Goal: Task Accomplishment & Management: Manage account settings

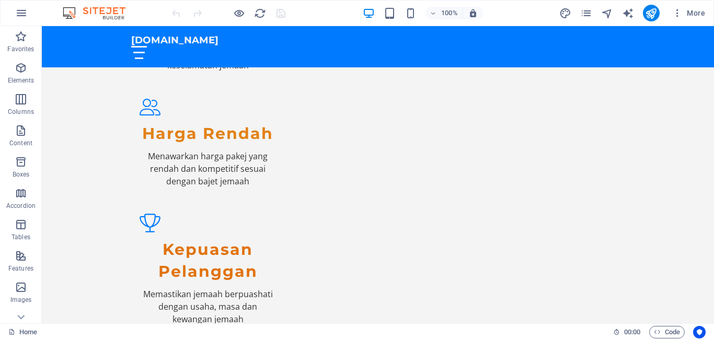
scroll to position [1040, 0]
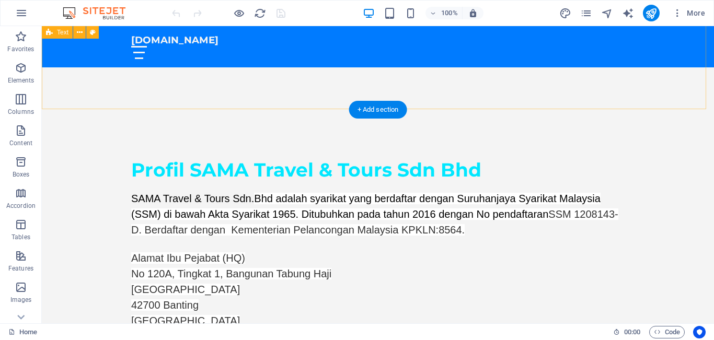
drag, startPoint x: 703, startPoint y: 77, endPoint x: 620, endPoint y: 321, distance: 257.5
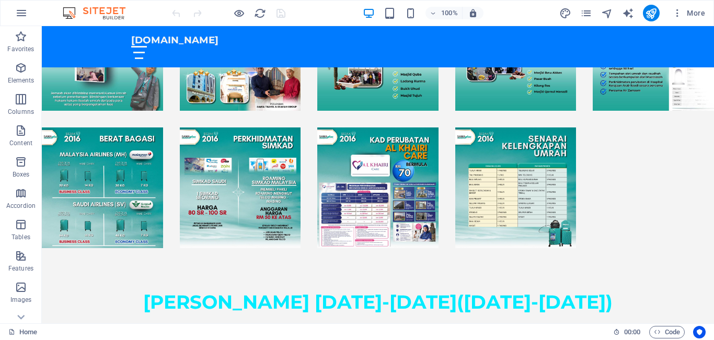
scroll to position [1822, 0]
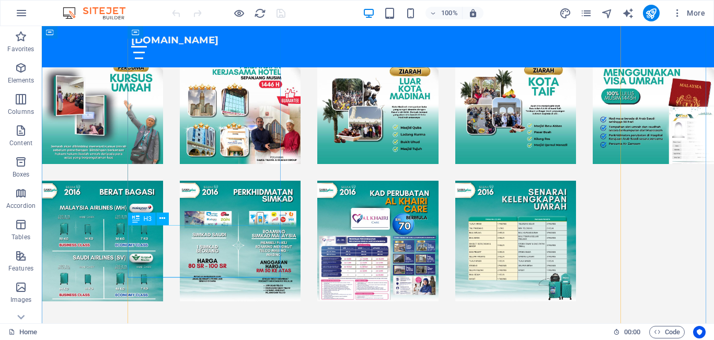
click at [182, 237] on div "Drag here to replace the existing content. Press “Ctrl” if you want to create a…" at bounding box center [378, 175] width 672 height 298
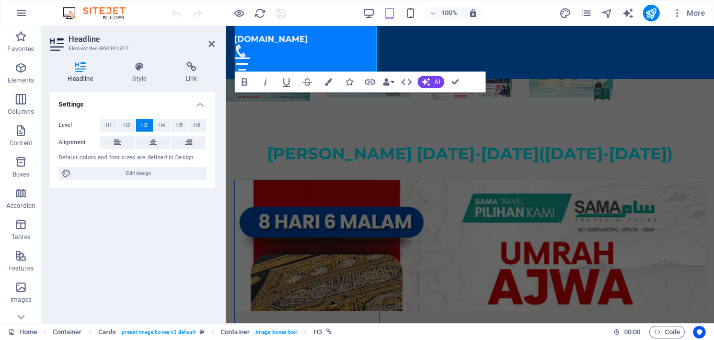
scroll to position [1815, 0]
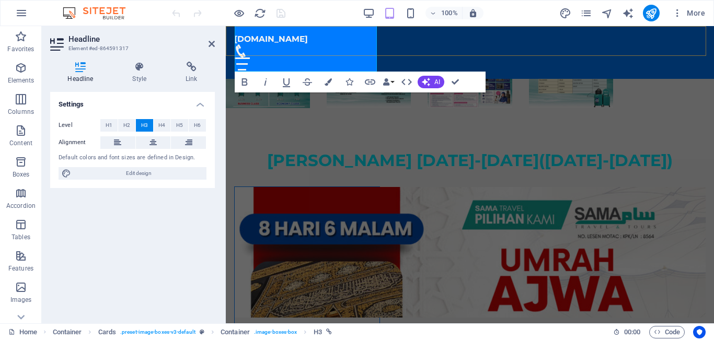
click at [314, 34] on div "[DOMAIN_NAME] [PERSON_NAME] Utama Latar belakang Pakej umrah Testimoni FAQ" at bounding box center [470, 52] width 488 height 53
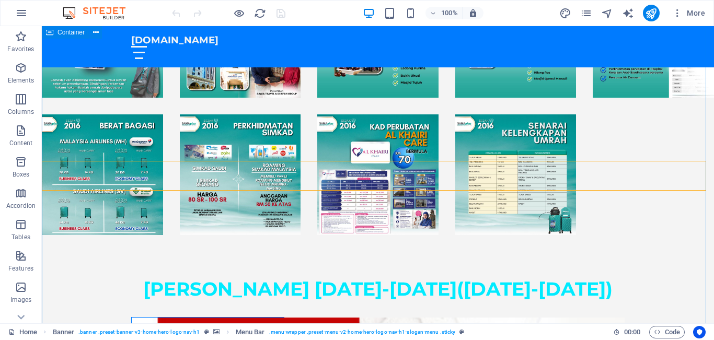
scroll to position [1889, 0]
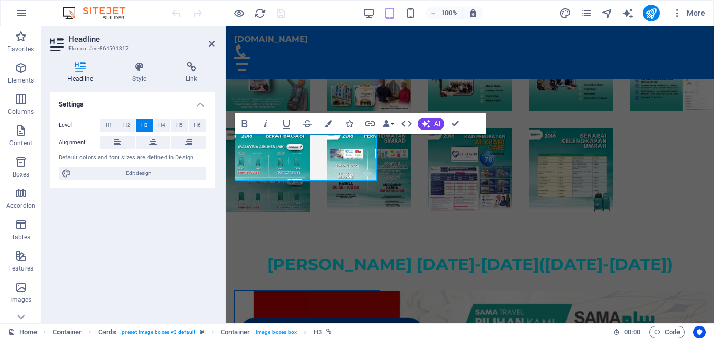
scroll to position [1708, 0]
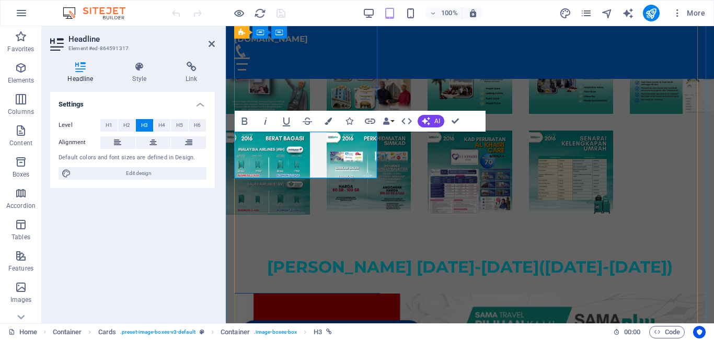
click at [125, 122] on span "H2" at bounding box center [126, 125] width 7 height 13
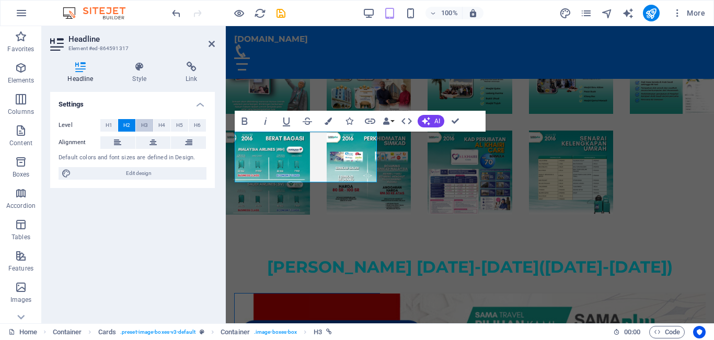
click at [141, 122] on span "H3" at bounding box center [144, 125] width 7 height 13
click at [162, 122] on span "H4" at bounding box center [161, 125] width 7 height 13
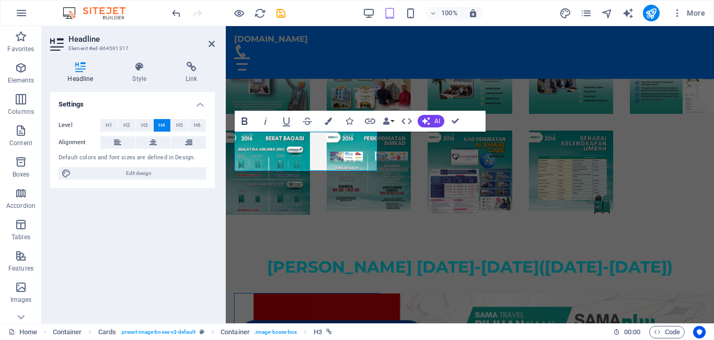
click at [244, 122] on icon "button" at bounding box center [245, 121] width 6 height 7
click at [325, 120] on icon "button" at bounding box center [328, 121] width 7 height 7
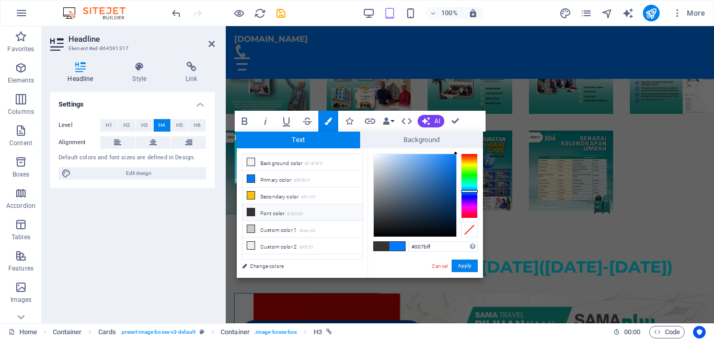
type input "#ff0010"
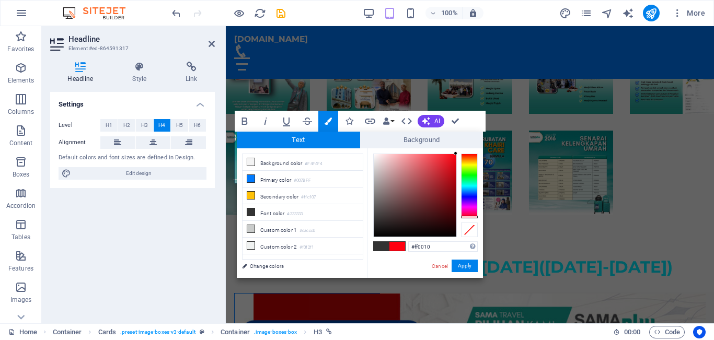
click at [471, 217] on div at bounding box center [469, 186] width 17 height 65
click at [462, 267] on button "Apply" at bounding box center [465, 266] width 26 height 13
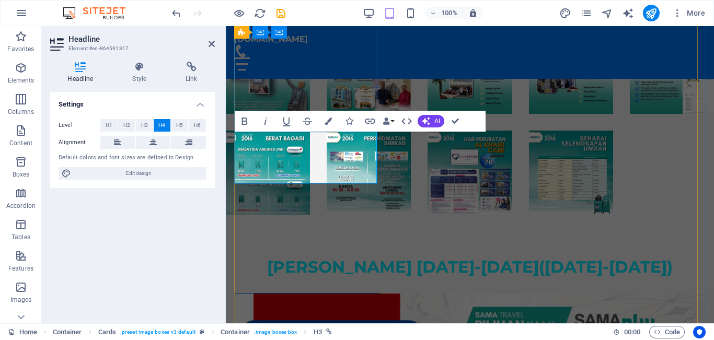
drag, startPoint x: 272, startPoint y: 151, endPoint x: 338, endPoint y: 170, distance: 68.7
click at [242, 119] on icon "button" at bounding box center [245, 121] width 6 height 7
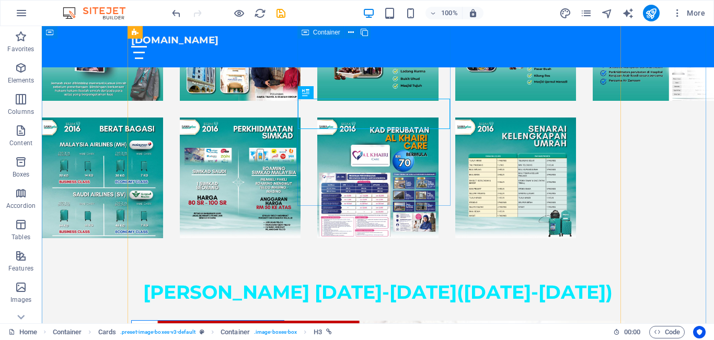
scroll to position [1884, 0]
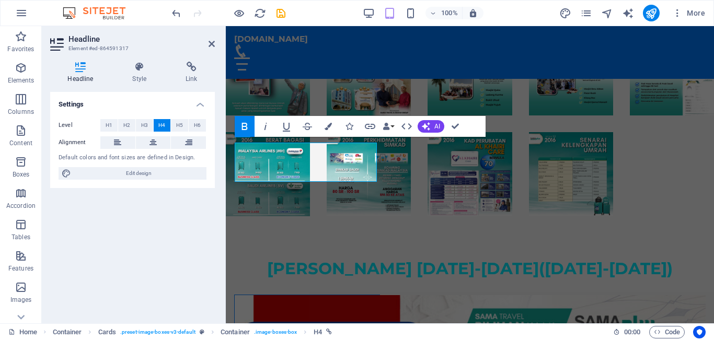
scroll to position [1703, 0]
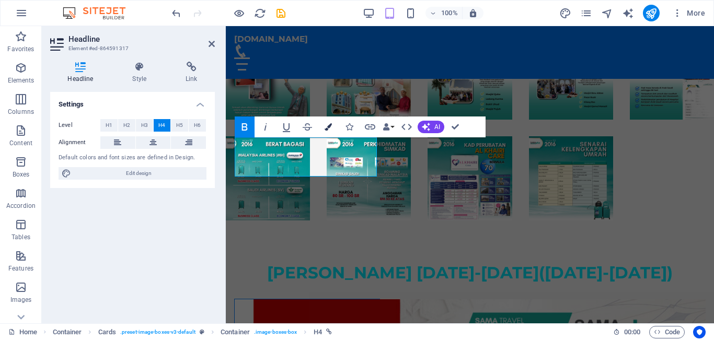
click at [326, 125] on icon "button" at bounding box center [328, 126] width 7 height 7
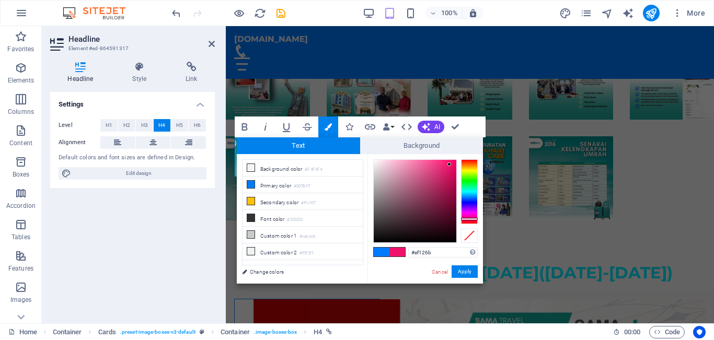
click at [450, 165] on div at bounding box center [415, 201] width 83 height 83
type input "#f60667"
click at [454, 163] on div at bounding box center [454, 163] width 4 height 4
click at [467, 272] on button "Apply" at bounding box center [465, 272] width 26 height 13
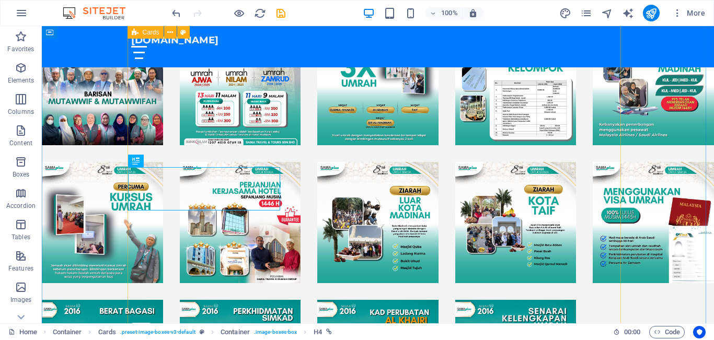
scroll to position [1878, 0]
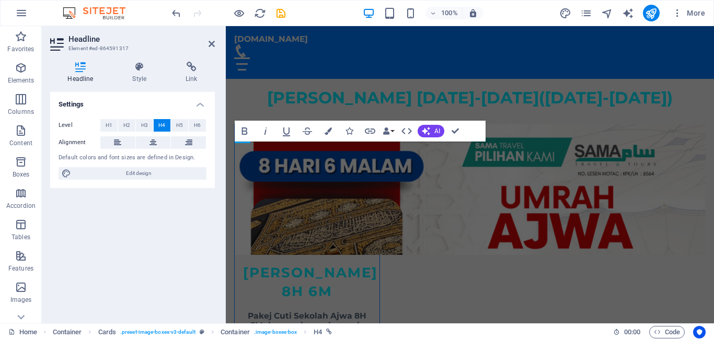
scroll to position [1698, 0]
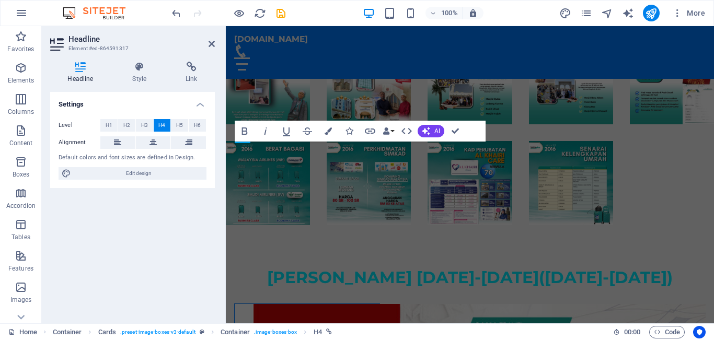
click at [177, 182] on div "Level H1 H2 H3 H4 H5 H6 Alignment Default colors and font sizes are defined in …" at bounding box center [132, 150] width 165 height 78
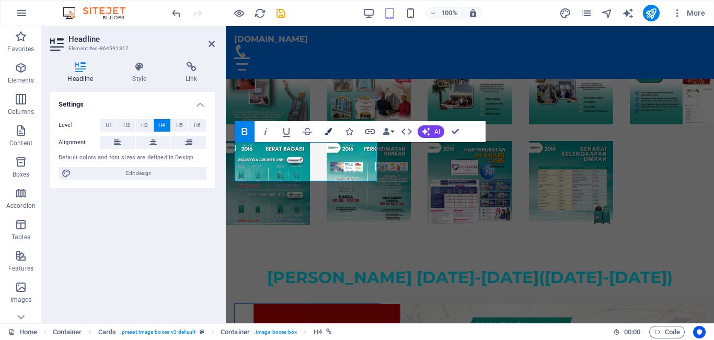
click at [325, 127] on button "Colors" at bounding box center [328, 131] width 20 height 21
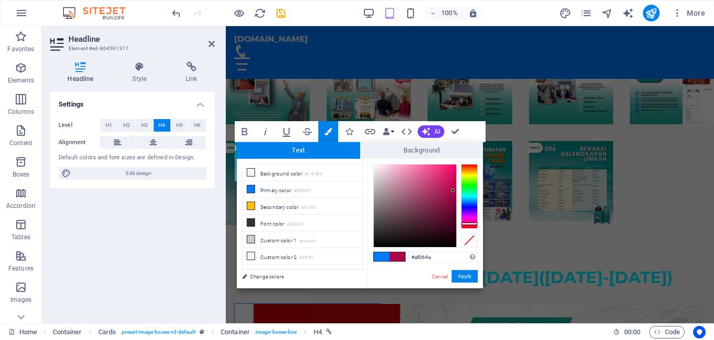
type input "#b0064b"
drag, startPoint x: 451, startPoint y: 173, endPoint x: 453, endPoint y: 190, distance: 16.9
click at [453, 190] on div at bounding box center [415, 206] width 83 height 83
click at [459, 276] on button "Apply" at bounding box center [465, 276] width 26 height 13
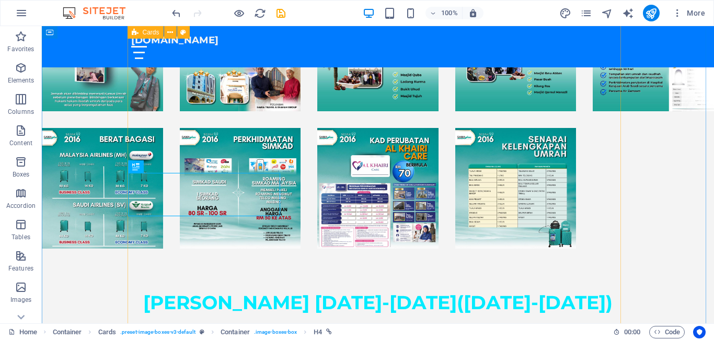
scroll to position [1873, 0]
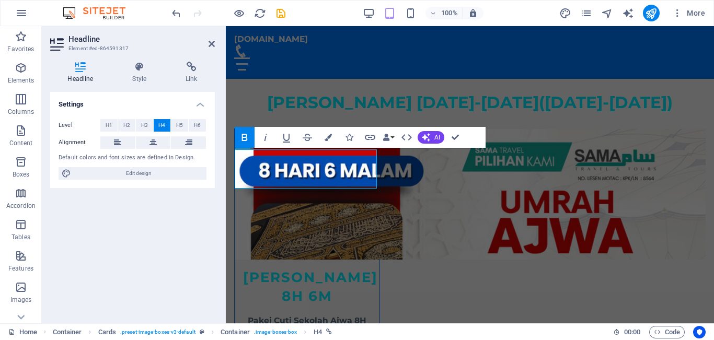
scroll to position [1692, 0]
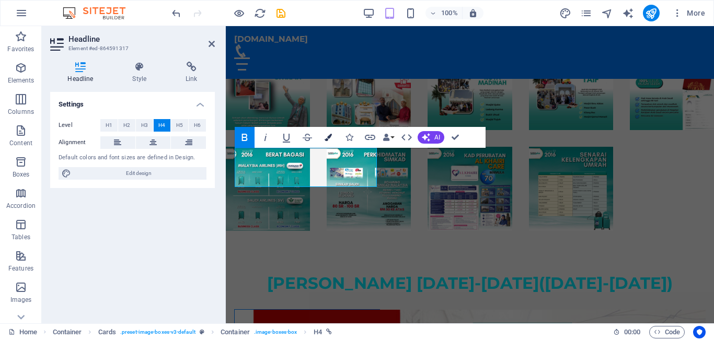
click at [328, 134] on icon "button" at bounding box center [328, 137] width 7 height 7
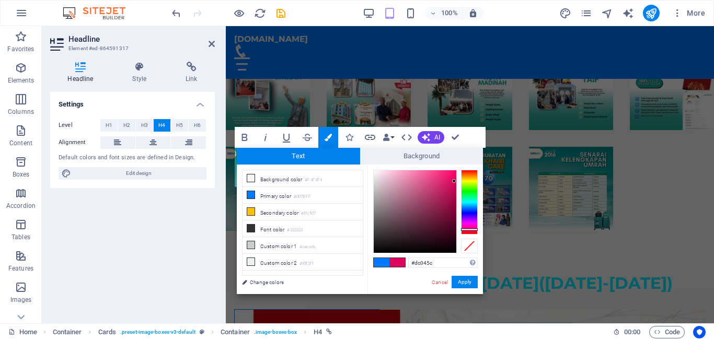
drag, startPoint x: 451, startPoint y: 193, endPoint x: 454, endPoint y: 181, distance: 12.6
click at [454, 181] on div at bounding box center [415, 211] width 83 height 83
click at [472, 231] on div at bounding box center [469, 202] width 17 height 65
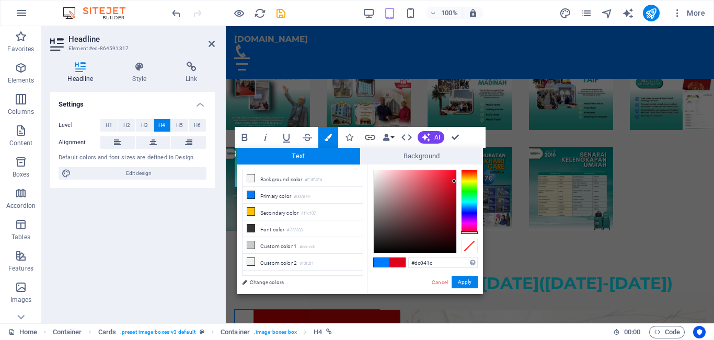
type input "#dc0427"
click at [472, 232] on div at bounding box center [469, 233] width 17 height 3
click at [469, 279] on button "Apply" at bounding box center [465, 282] width 26 height 13
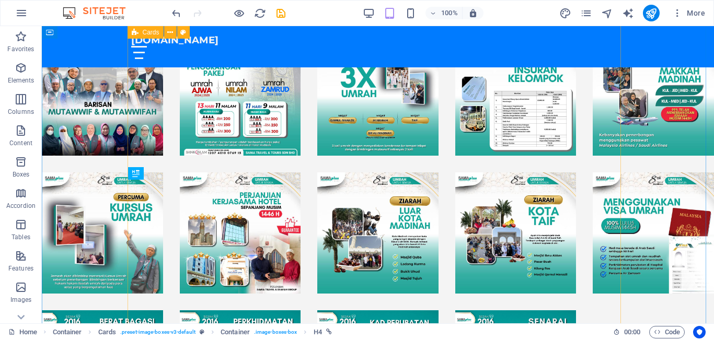
scroll to position [1867, 0]
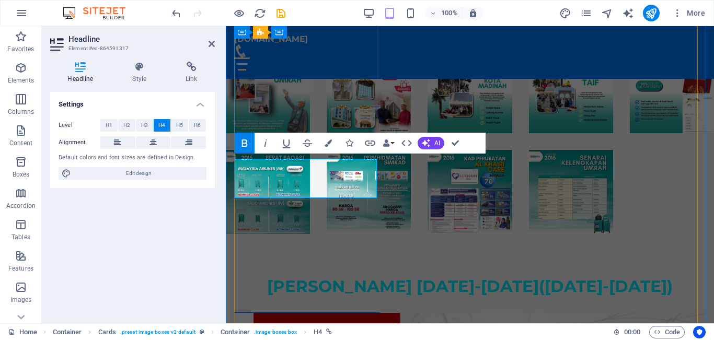
scroll to position [1686, 0]
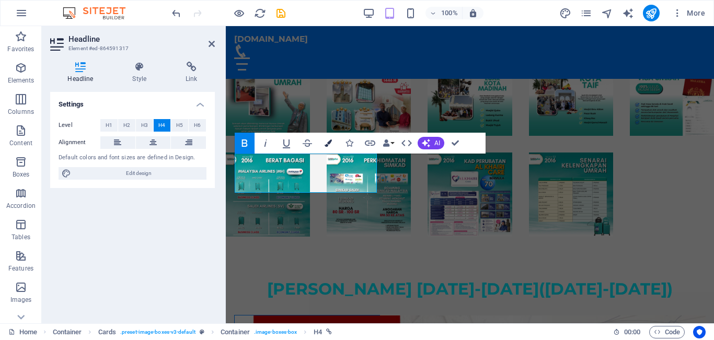
click at [326, 143] on icon "button" at bounding box center [328, 143] width 7 height 7
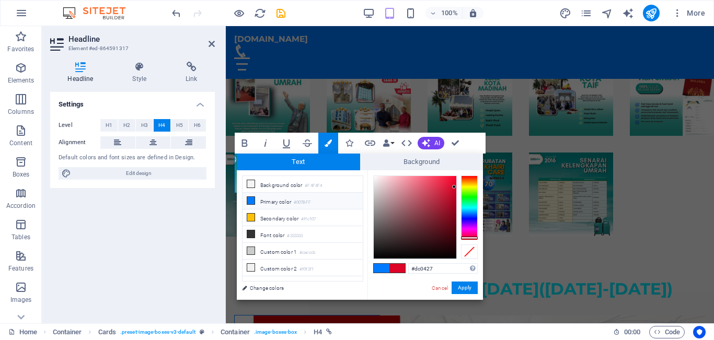
type input "#fc1238"
click at [450, 177] on div at bounding box center [415, 217] width 83 height 83
click at [461, 288] on button "Apply" at bounding box center [465, 288] width 26 height 13
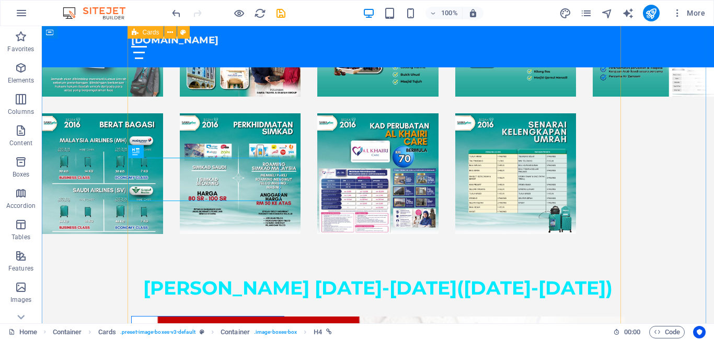
scroll to position [1888, 0]
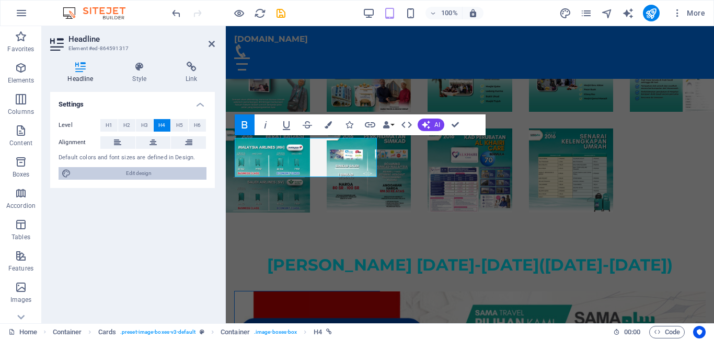
scroll to position [1707, 0]
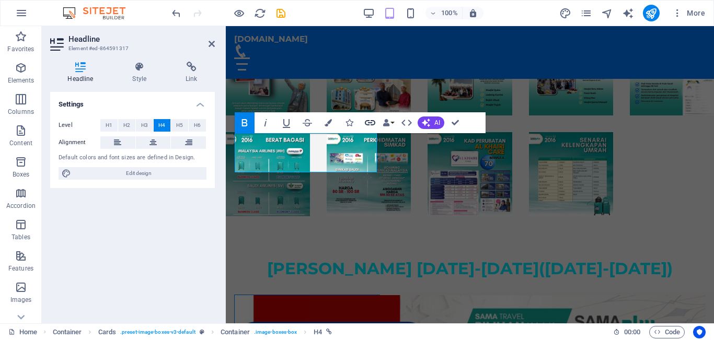
click at [368, 120] on icon "button" at bounding box center [370, 123] width 13 height 13
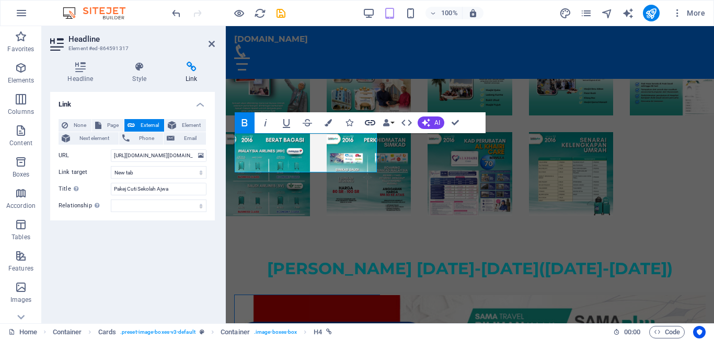
click at [370, 122] on icon "button" at bounding box center [370, 123] width 13 height 13
click at [193, 64] on icon at bounding box center [191, 67] width 47 height 10
click at [191, 64] on icon at bounding box center [191, 67] width 47 height 10
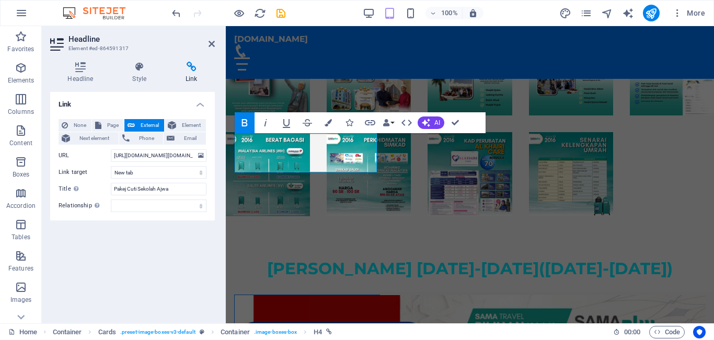
click at [191, 64] on icon at bounding box center [191, 67] width 47 height 10
click at [193, 155] on input "[URL][DOMAIN_NAME][DOMAIN_NAME]" at bounding box center [159, 156] width 96 height 13
click at [194, 154] on input ".my/order/form/AJWA8H6M24DEC/ebisnez2[URL][DOMAIN_NAME]" at bounding box center [159, 156] width 96 height 13
click at [192, 155] on input "C/ebisnez2[URL][DOMAIN_NAME]" at bounding box center [159, 156] width 96 height 13
click at [193, 155] on input "[DOMAIN_NAME][URL]" at bounding box center [159, 156] width 96 height 13
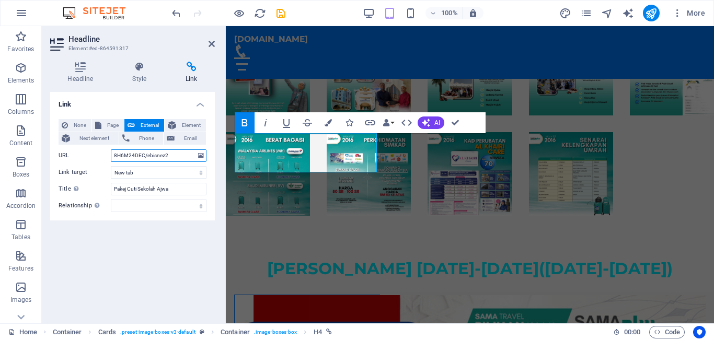
click at [183, 156] on input "8H6M24DEC/ebisnez2" at bounding box center [159, 156] width 96 height 13
type input "8"
paste input "[URL][DOMAIN_NAME]"
type input "[URL][DOMAIN_NAME]"
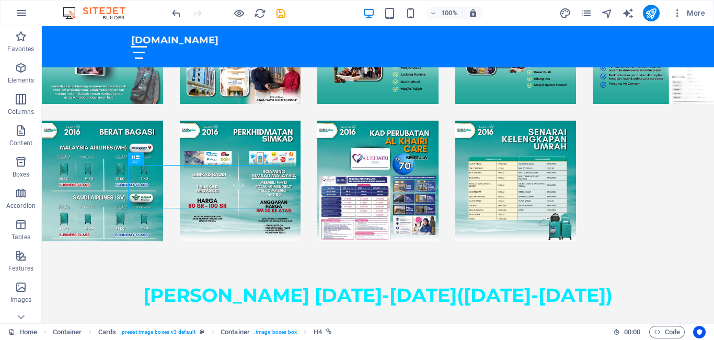
scroll to position [1622, 0]
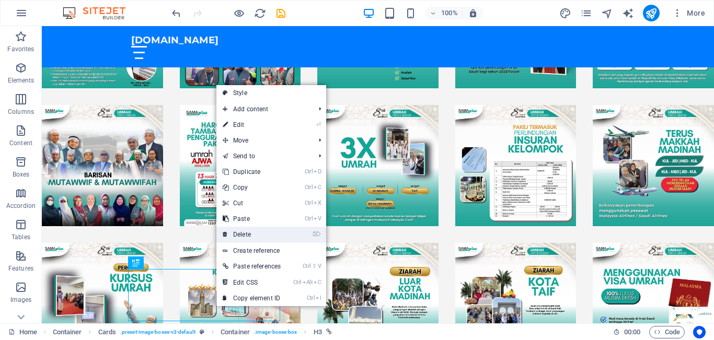
click at [241, 234] on link "⌦ Delete" at bounding box center [251, 235] width 71 height 16
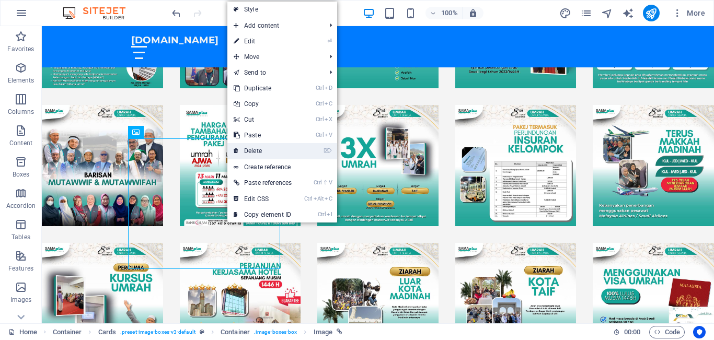
click at [251, 149] on link "⌦ Delete" at bounding box center [262, 151] width 71 height 16
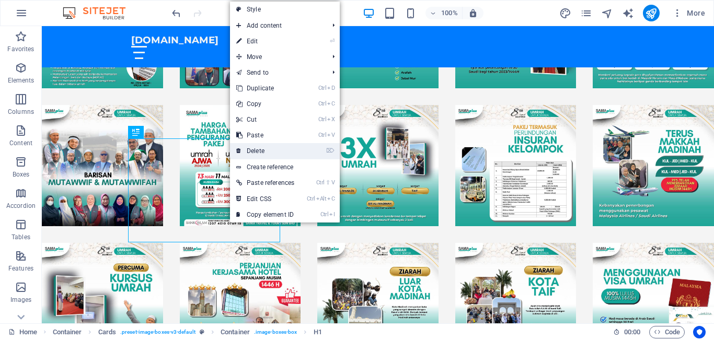
click at [255, 152] on link "⌦ Delete" at bounding box center [265, 151] width 71 height 16
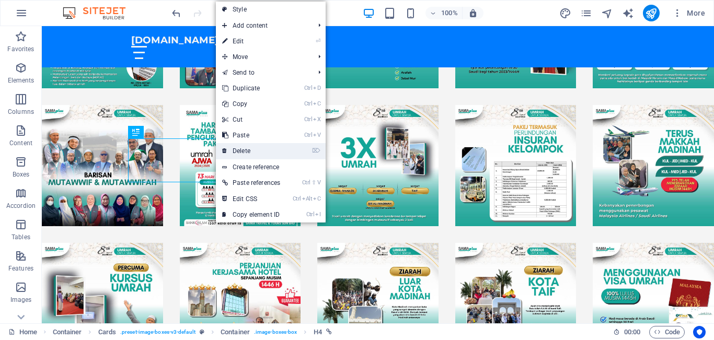
click at [243, 151] on link "⌦ Delete" at bounding box center [251, 151] width 71 height 16
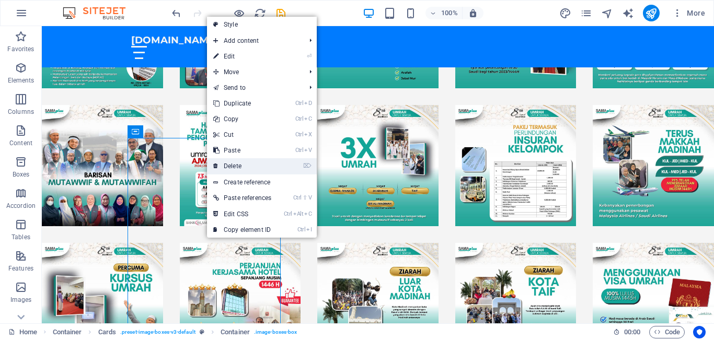
click at [232, 166] on link "⌦ Delete" at bounding box center [242, 166] width 71 height 16
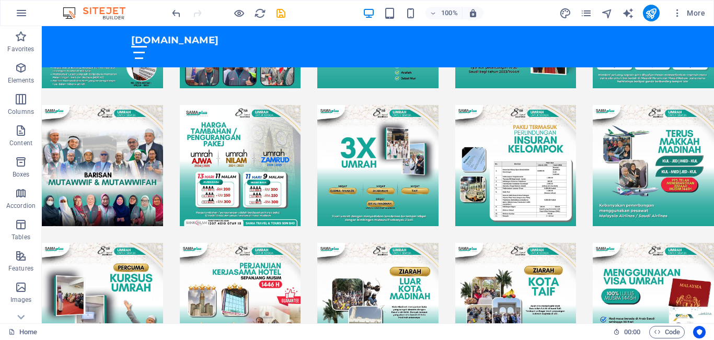
scroll to position [1882, 0]
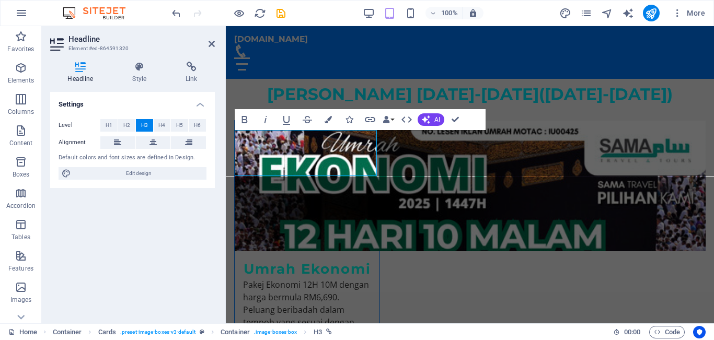
scroll to position [1701, 0]
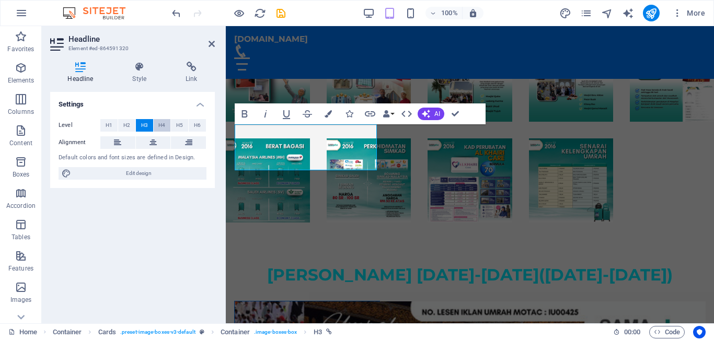
click at [160, 121] on span "H4" at bounding box center [161, 125] width 7 height 13
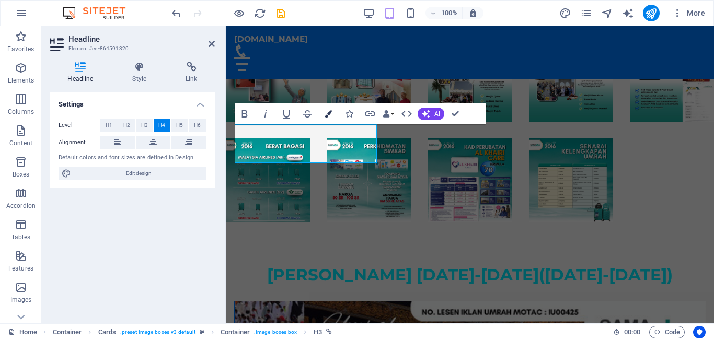
click at [329, 111] on button "Colors" at bounding box center [328, 114] width 20 height 21
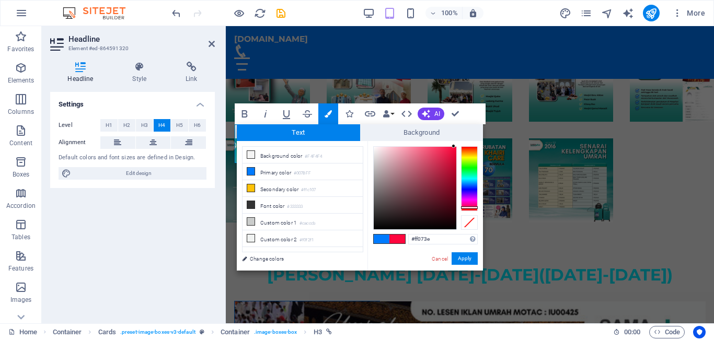
click at [472, 208] on div at bounding box center [469, 178] width 17 height 65
type input "#ff0726"
click at [473, 209] on div at bounding box center [469, 209] width 17 height 3
click at [465, 257] on button "Apply" at bounding box center [465, 259] width 26 height 13
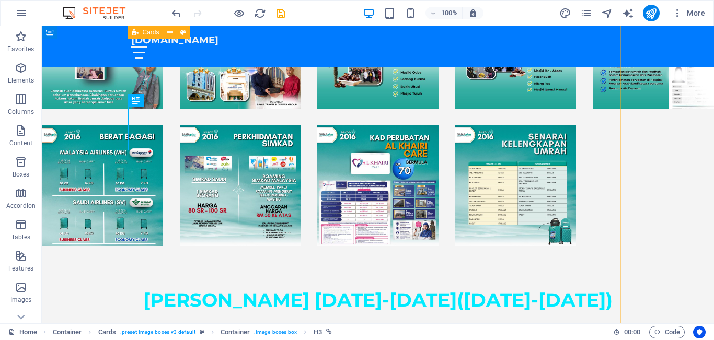
scroll to position [1876, 0]
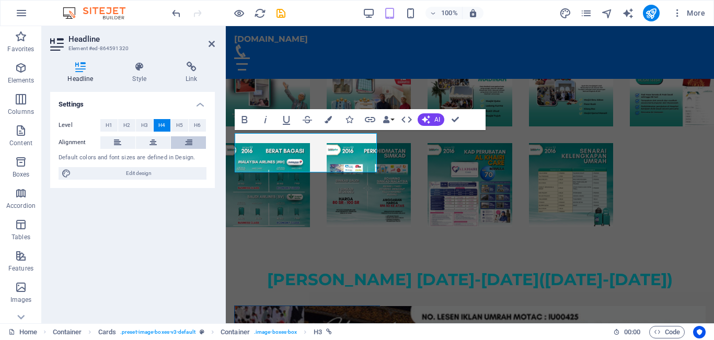
scroll to position [1695, 0]
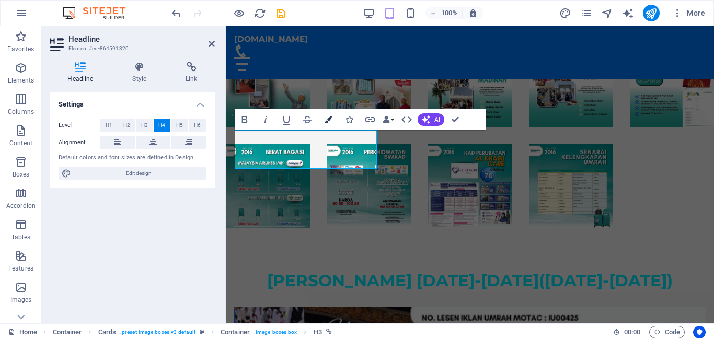
click at [328, 121] on icon "button" at bounding box center [328, 119] width 7 height 7
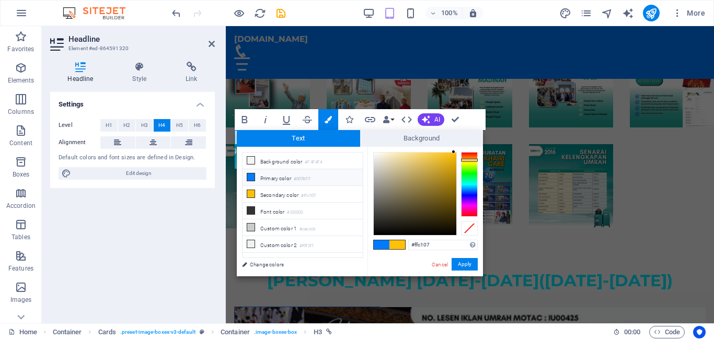
type input "#ff0726"
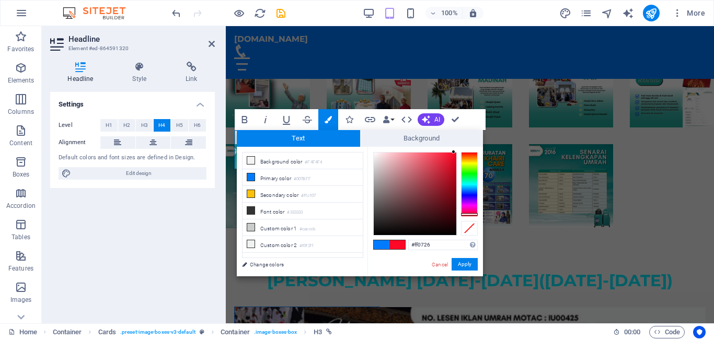
click at [468, 214] on div at bounding box center [469, 184] width 17 height 65
click at [465, 214] on div at bounding box center [469, 214] width 17 height 3
click at [465, 262] on button "Apply" at bounding box center [465, 264] width 26 height 13
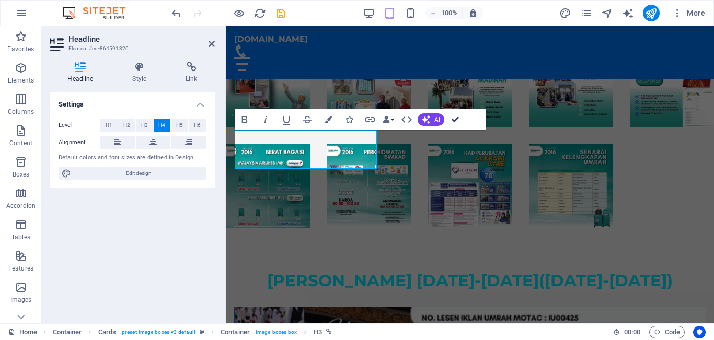
scroll to position [1870, 0]
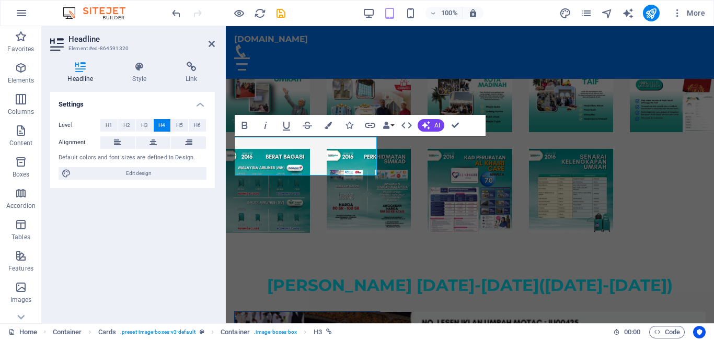
scroll to position [1689, 0]
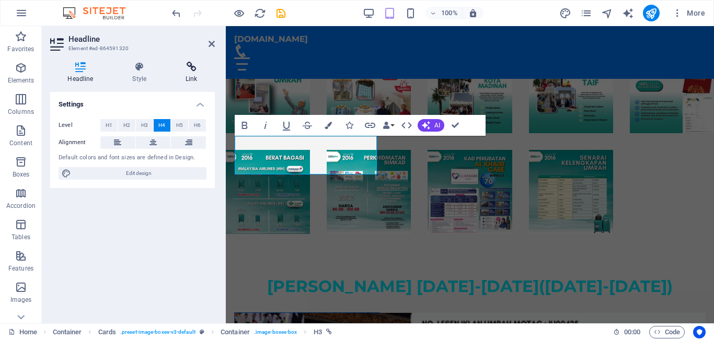
click at [192, 66] on icon at bounding box center [191, 67] width 47 height 10
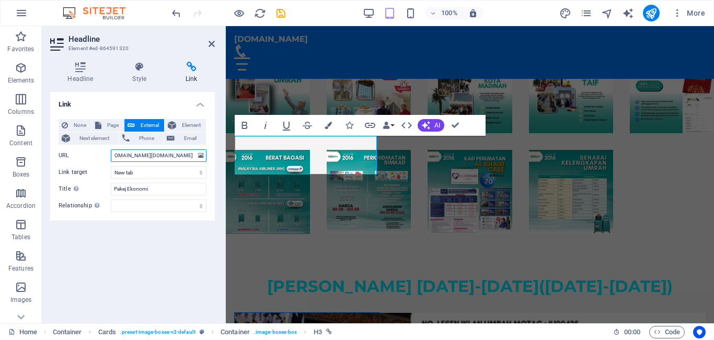
click at [193, 155] on input "[URL][DOMAIN_NAME][DOMAIN_NAME]" at bounding box center [159, 156] width 96 height 13
click at [193, 153] on input "[URL][DOMAIN_NAME][DOMAIN_NAME]" at bounding box center [159, 156] width 96 height 13
click at [194, 155] on input "[URL][DOMAIN_NAME]" at bounding box center [159, 156] width 96 height 13
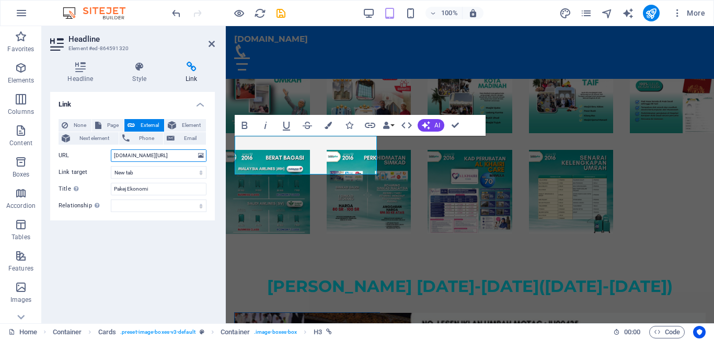
scroll to position [0, 0]
click at [196, 154] on input "[DOMAIN_NAME][URL]" at bounding box center [159, 156] width 96 height 13
click at [192, 154] on input "[DOMAIN_NAME][URL]" at bounding box center [159, 156] width 96 height 13
click at [188, 157] on input "ONOMI12H10M2025/ebisnez2" at bounding box center [159, 156] width 96 height 13
type input "O"
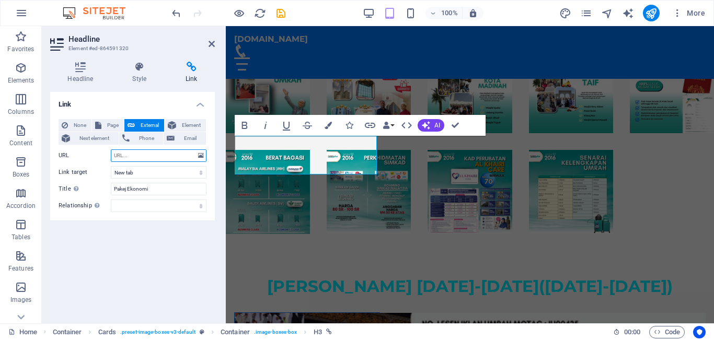
paste input "[URL][DOMAIN_NAME]"
type input "[URL][DOMAIN_NAME]"
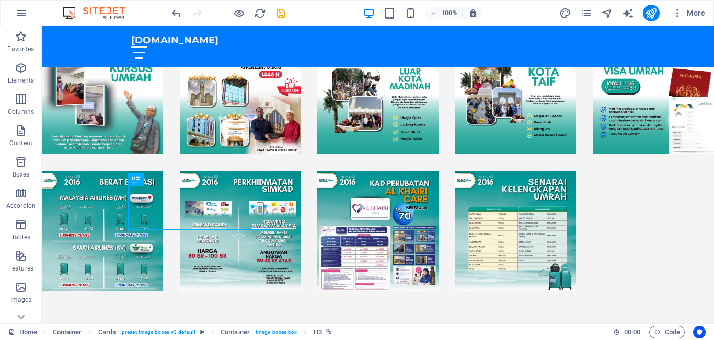
scroll to position [1835, 0]
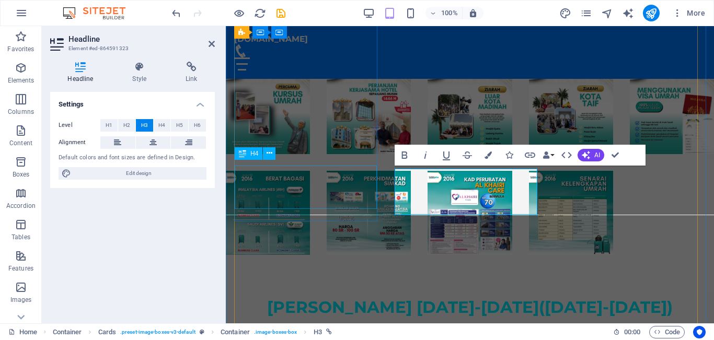
scroll to position [1665, 0]
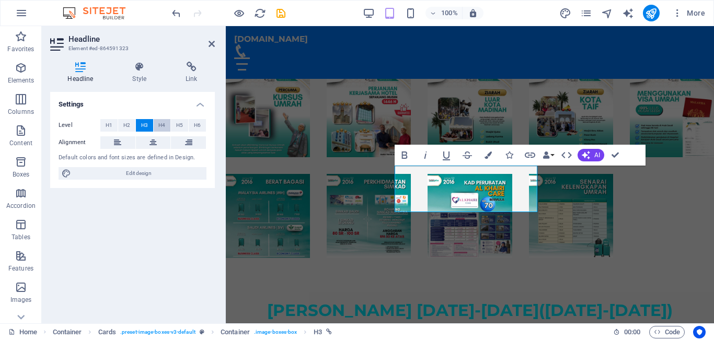
click at [162, 122] on span "H4" at bounding box center [161, 125] width 7 height 13
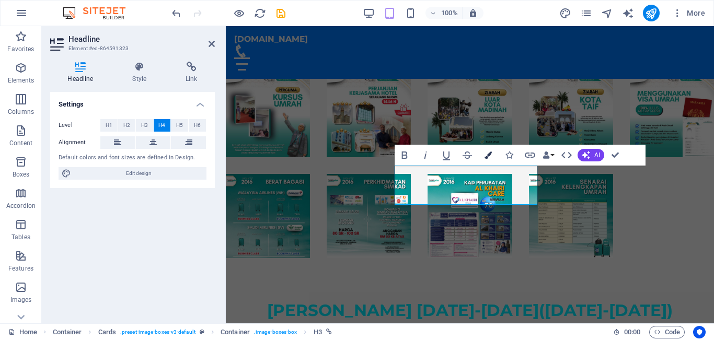
click at [488, 153] on icon "button" at bounding box center [488, 155] width 7 height 7
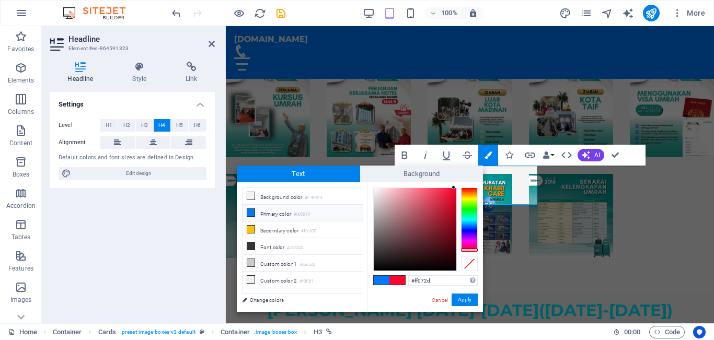
type input "#ff0721"
click at [476, 250] on div at bounding box center [469, 250] width 17 height 3
drag, startPoint x: 461, startPoint y: 298, endPoint x: 236, endPoint y: 271, distance: 226.5
click at [461, 298] on button "Apply" at bounding box center [465, 300] width 26 height 13
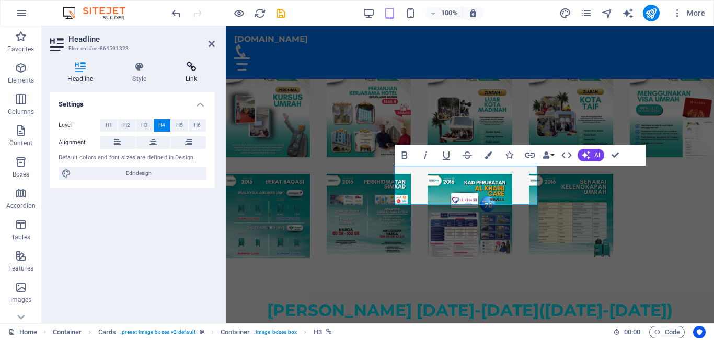
click at [193, 65] on icon at bounding box center [191, 67] width 47 height 10
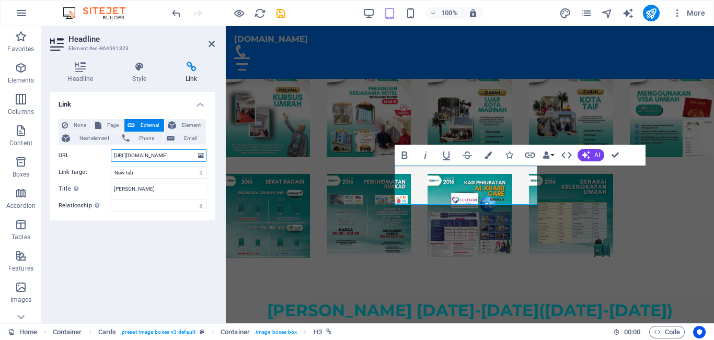
click at [192, 155] on input "[URL][DOMAIN_NAME]" at bounding box center [159, 156] width 96 height 13
click at [193, 156] on input "[URL][DOMAIN_NAME]" at bounding box center [159, 156] width 96 height 13
click at [139, 156] on input "bisnez2" at bounding box center [159, 156] width 96 height 13
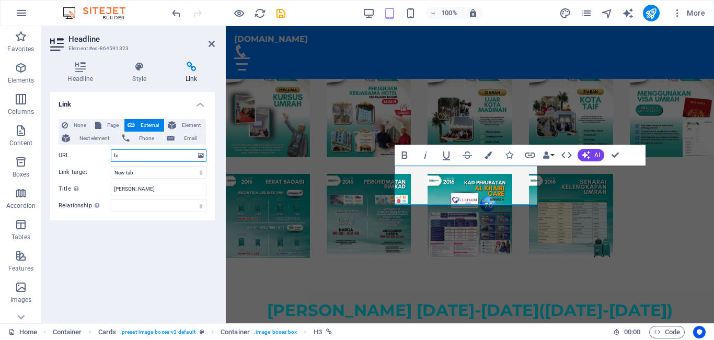
type input "b"
paste input "[URL][DOMAIN_NAME]"
type input "[URL][DOMAIN_NAME]"
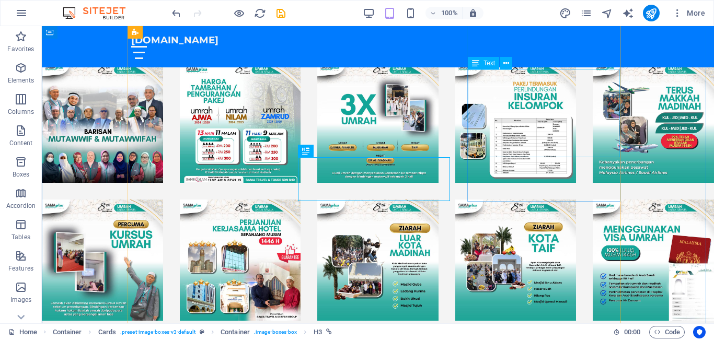
scroll to position [1852, 0]
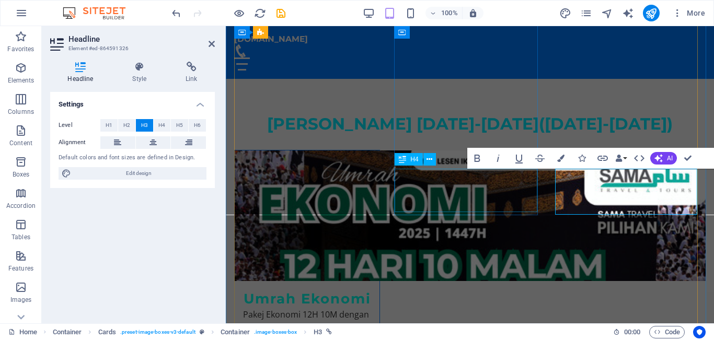
scroll to position [1665, 0]
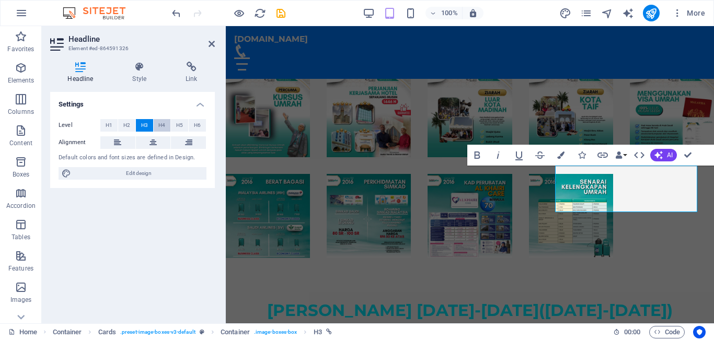
click at [163, 122] on span "H4" at bounding box center [161, 125] width 7 height 13
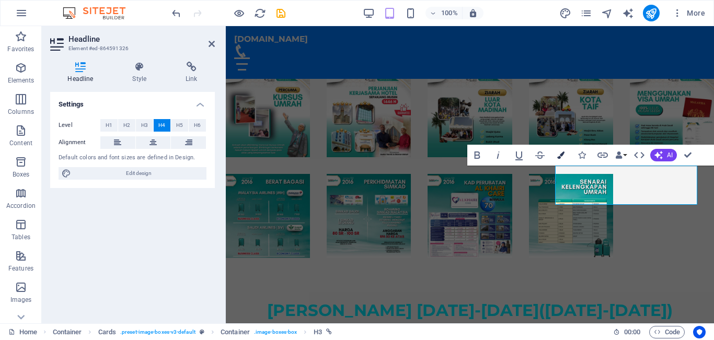
click at [560, 151] on button "Colors" at bounding box center [561, 155] width 20 height 21
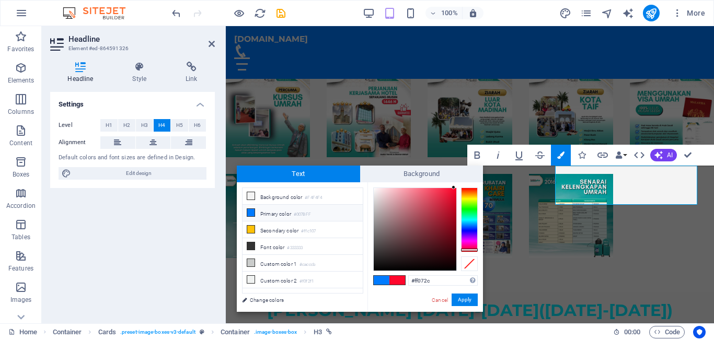
click at [469, 253] on div at bounding box center [425, 230] width 105 height 84
type input "#ff0707"
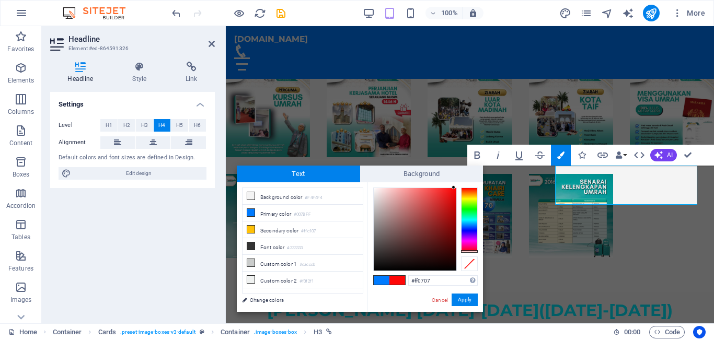
click at [470, 253] on div at bounding box center [469, 220] width 17 height 65
click at [466, 301] on button "Apply" at bounding box center [465, 300] width 26 height 13
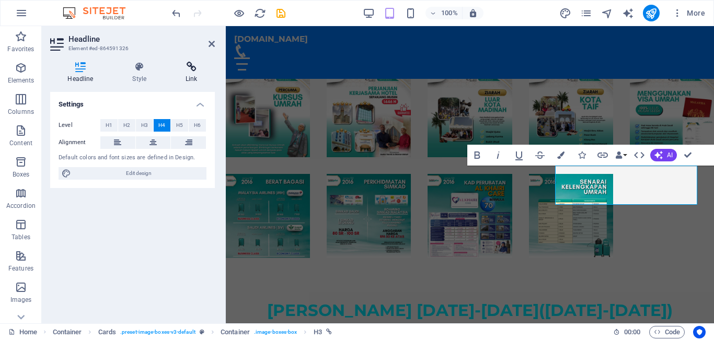
click at [189, 65] on icon at bounding box center [191, 67] width 47 height 10
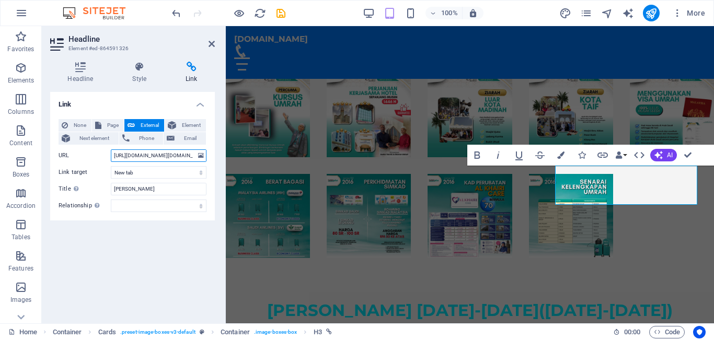
click at [192, 156] on input "[URL][DOMAIN_NAME][DOMAIN_NAME]" at bounding box center [159, 156] width 96 height 13
click at [194, 156] on input ".my/order/form/NILAM12H10M2025/ebisnez2[URL][DOMAIN_NAME]" at bounding box center [159, 156] width 96 height 13
click at [194, 154] on input "25/ebisnez2[URL][DOMAIN_NAME]" at bounding box center [159, 156] width 96 height 13
click at [194, 154] on input "[DOMAIN_NAME][URL]" at bounding box center [159, 156] width 96 height 13
click at [176, 154] on input "12H10M2025/ebisnez2" at bounding box center [159, 156] width 96 height 13
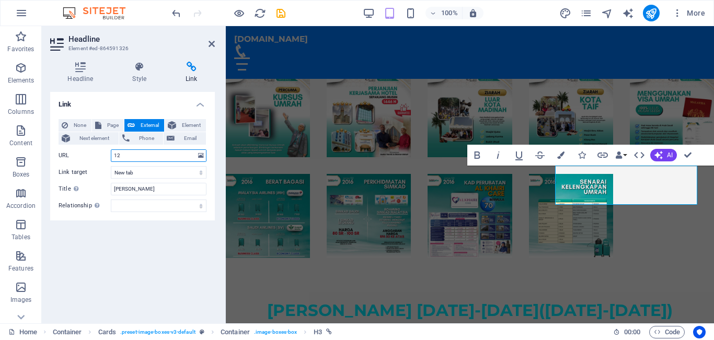
type input "1"
paste input "[URL][DOMAIN_NAME]"
type input "[URL][DOMAIN_NAME]"
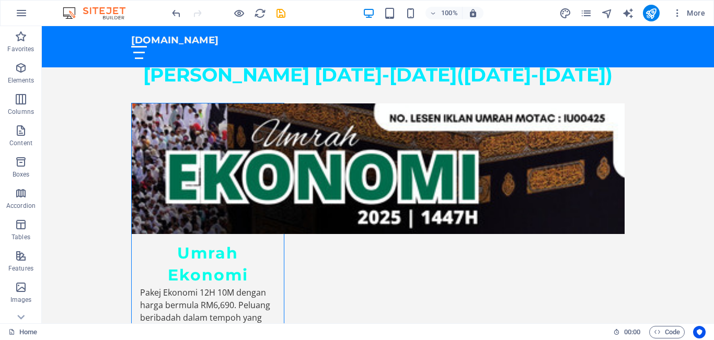
scroll to position [2165, 0]
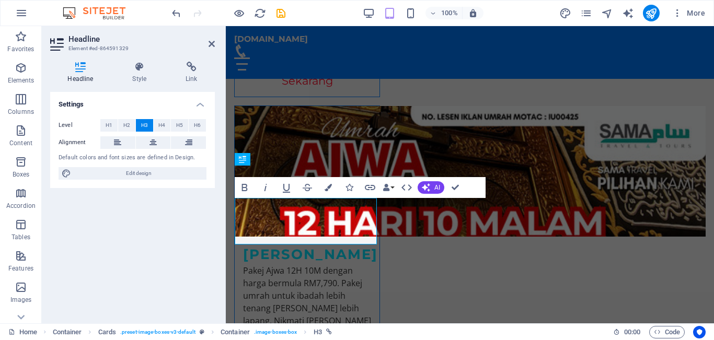
scroll to position [1968, 0]
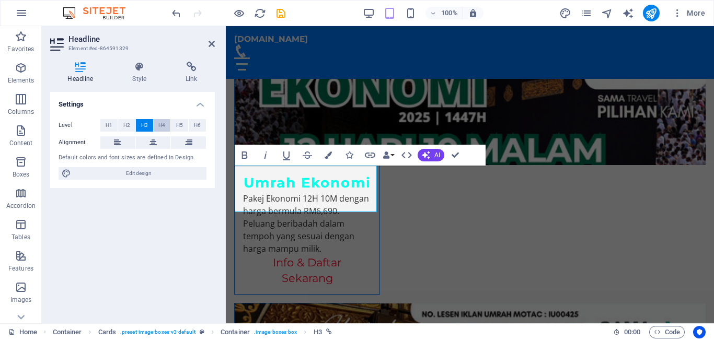
click at [162, 119] on span "H4" at bounding box center [161, 125] width 7 height 13
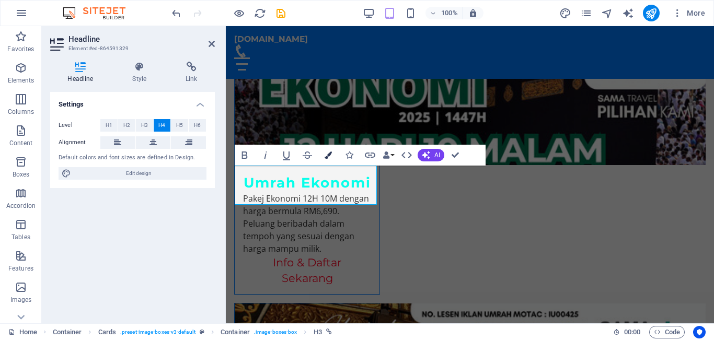
click at [327, 152] on icon "button" at bounding box center [328, 155] width 7 height 7
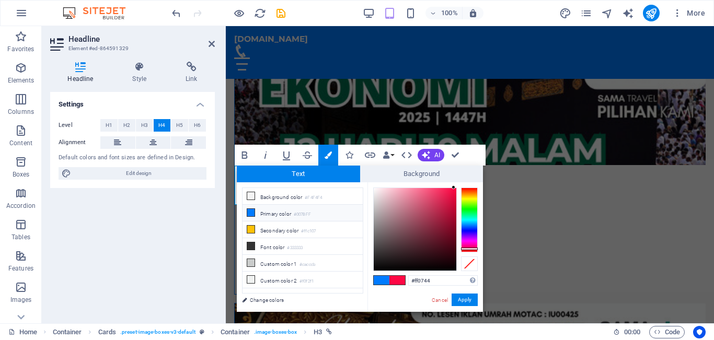
type input "#ff072f"
click at [467, 250] on div at bounding box center [469, 250] width 17 height 3
click at [470, 299] on button "Apply" at bounding box center [465, 300] width 26 height 13
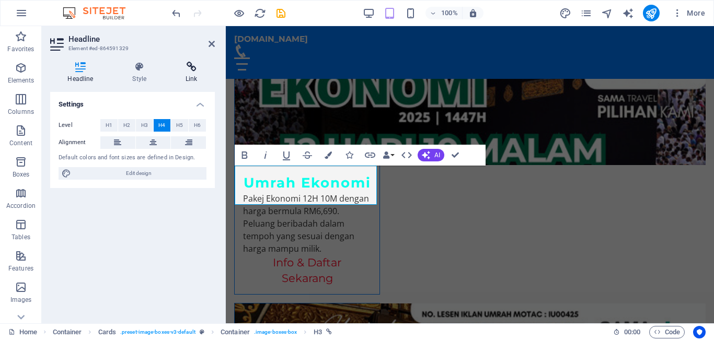
click at [192, 66] on icon at bounding box center [191, 67] width 47 height 10
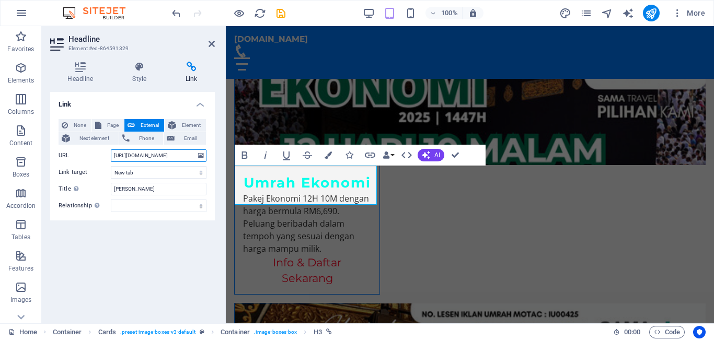
click at [192, 156] on input "[URL][DOMAIN_NAME]" at bounding box center [159, 156] width 96 height 13
drag, startPoint x: 192, startPoint y: 156, endPoint x: 190, endPoint y: 151, distance: 5.6
click at [190, 156] on input ".my/order/form/ZAMRUD12H10M2025/ebisnez2" at bounding box center [159, 156] width 96 height 13
click at [163, 156] on input "2025/ebisnez2" at bounding box center [159, 156] width 96 height 13
type input "2"
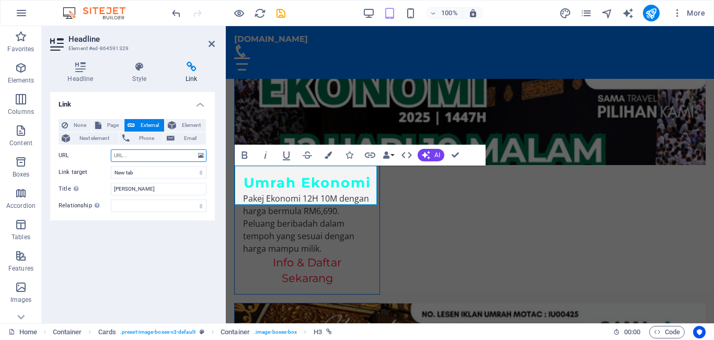
paste input "[URL][DOMAIN_NAME]"
type input "[URL][DOMAIN_NAME]"
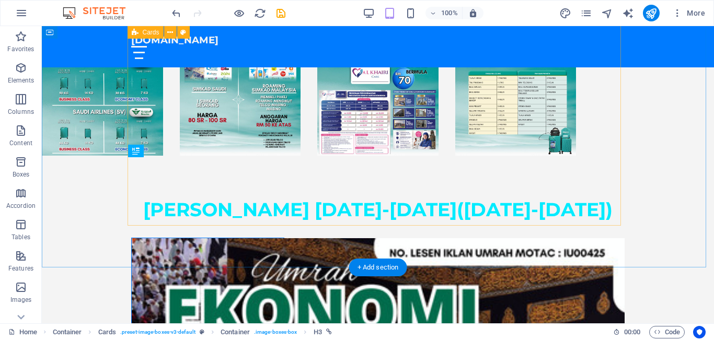
scroll to position [2162, 0]
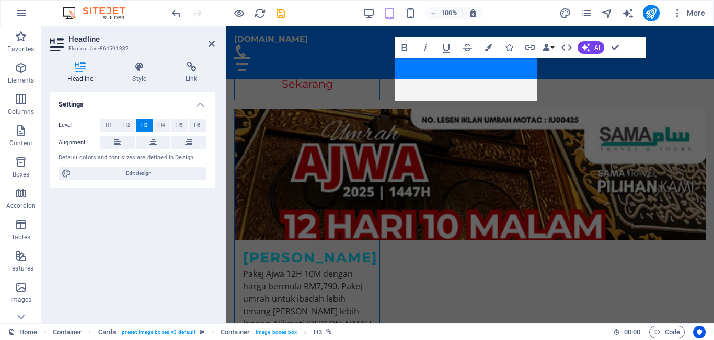
scroll to position [2149, 0]
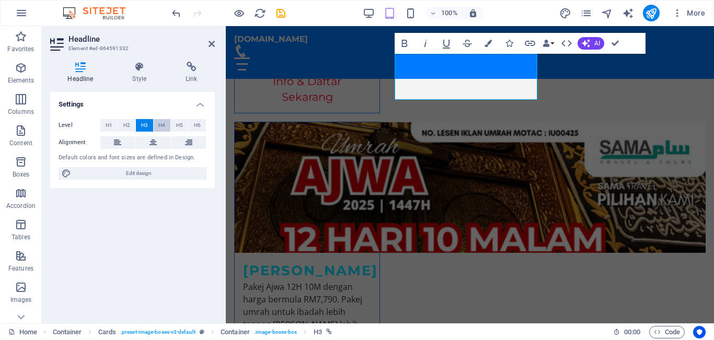
click at [163, 122] on span "H4" at bounding box center [161, 125] width 7 height 13
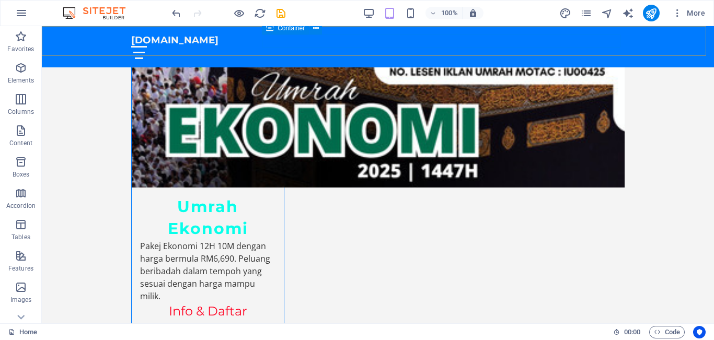
scroll to position [2182, 0]
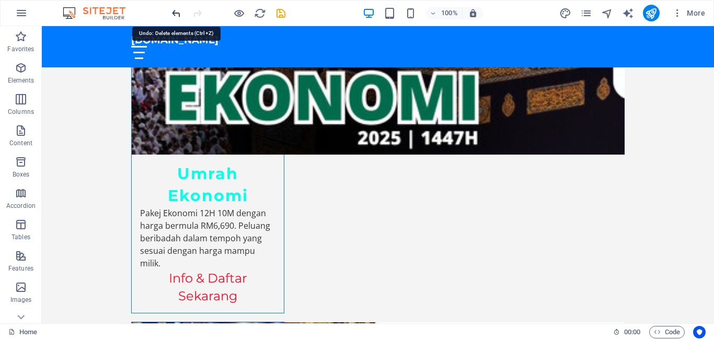
click at [176, 10] on icon "undo" at bounding box center [176, 13] width 12 height 12
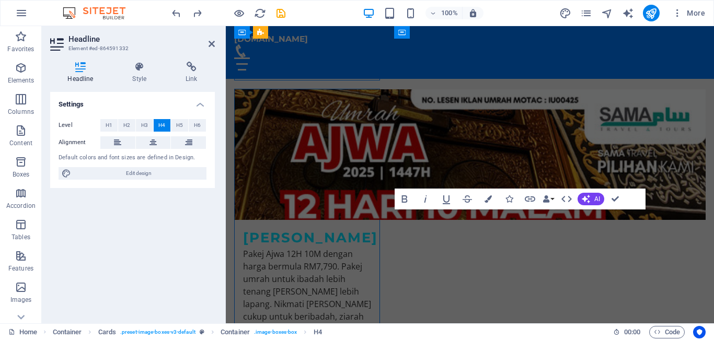
scroll to position [1993, 0]
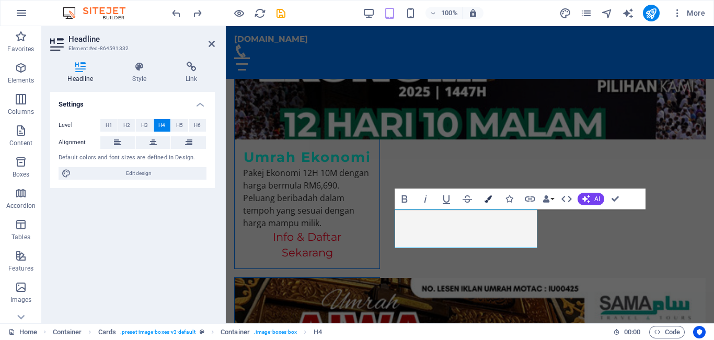
click at [489, 197] on icon "button" at bounding box center [488, 199] width 7 height 7
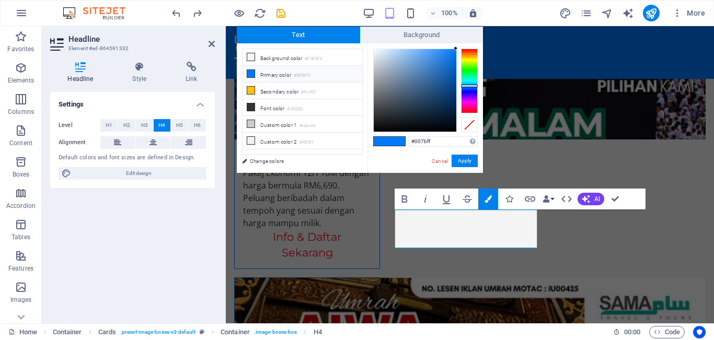
type input "#ff0000"
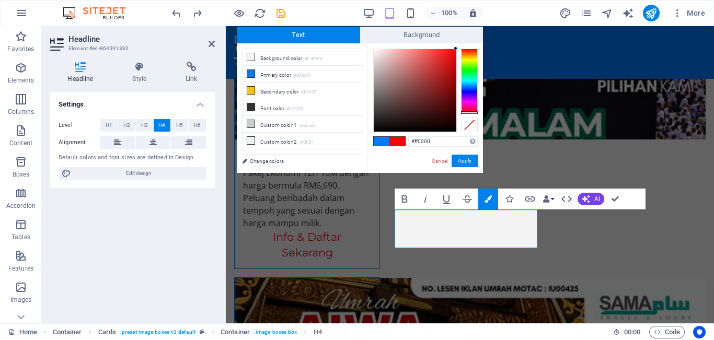
click at [470, 113] on div at bounding box center [469, 81] width 17 height 65
click at [469, 156] on button "Apply" at bounding box center [465, 161] width 26 height 13
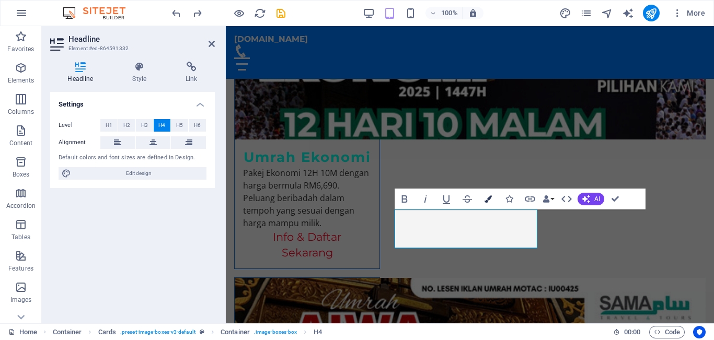
click at [489, 197] on icon "button" at bounding box center [488, 199] width 7 height 7
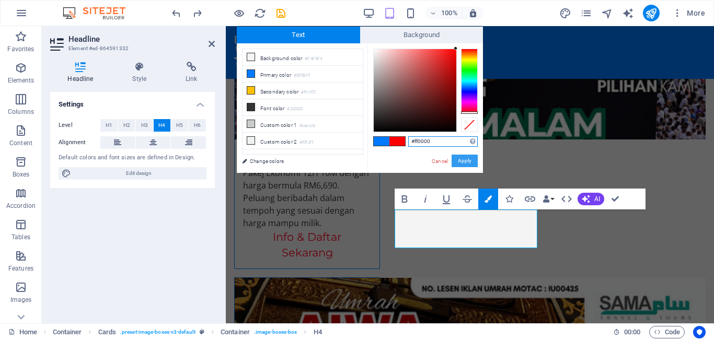
drag, startPoint x: 464, startPoint y: 160, endPoint x: 238, endPoint y: 133, distance: 227.5
click at [464, 159] on button "Apply" at bounding box center [465, 161] width 26 height 13
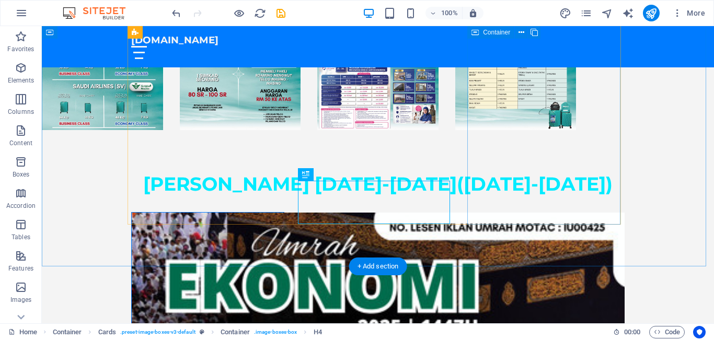
scroll to position [2176, 0]
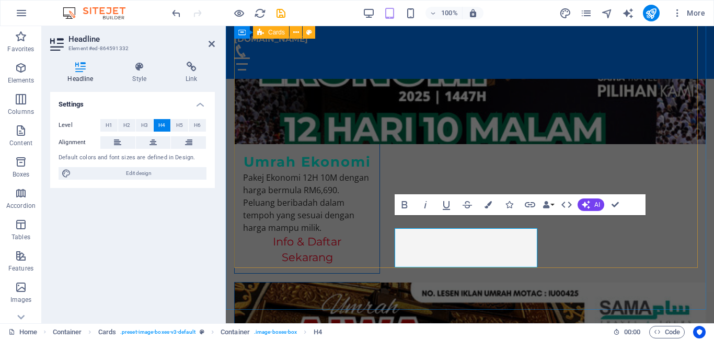
scroll to position [1988, 0]
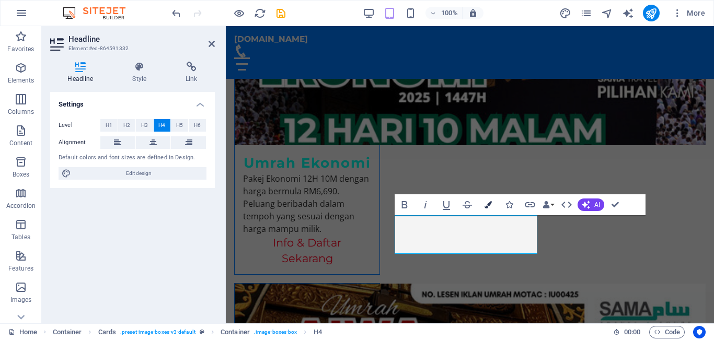
click at [484, 200] on button "Colors" at bounding box center [488, 205] width 20 height 21
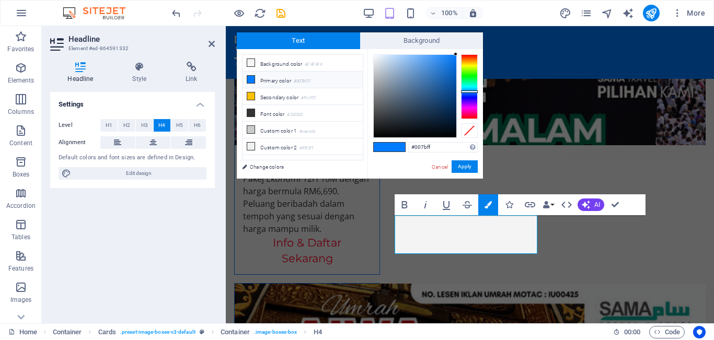
type input "#ff0000"
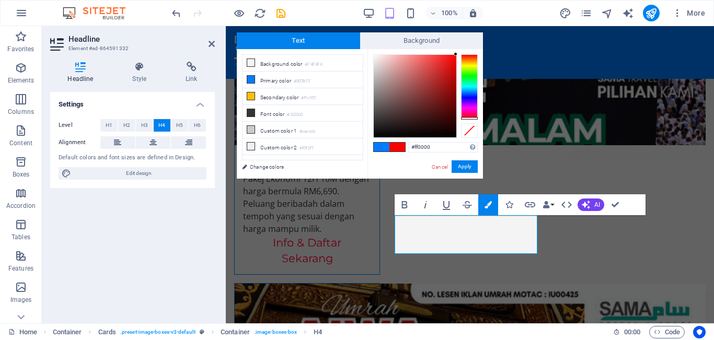
click at [465, 118] on div at bounding box center [469, 86] width 17 height 65
drag, startPoint x: 464, startPoint y: 124, endPoint x: 459, endPoint y: 166, distance: 42.2
click at [459, 166] on button "Apply" at bounding box center [465, 167] width 26 height 13
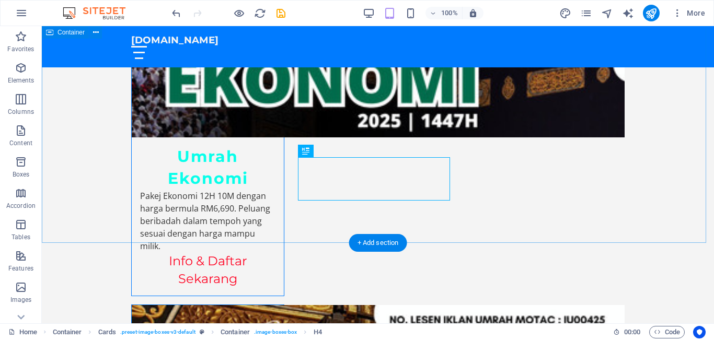
scroll to position [2198, 0]
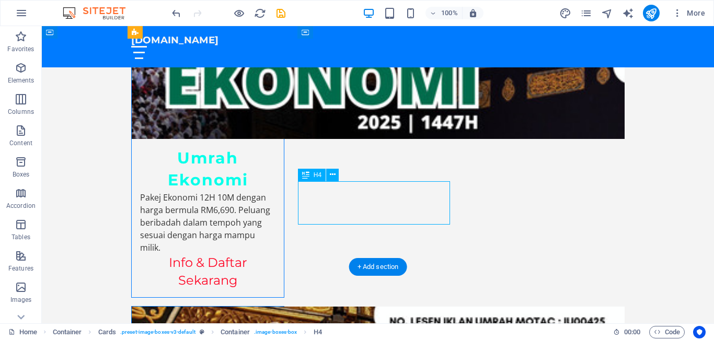
drag, startPoint x: 382, startPoint y: 198, endPoint x: 475, endPoint y: 363, distance: 189.4
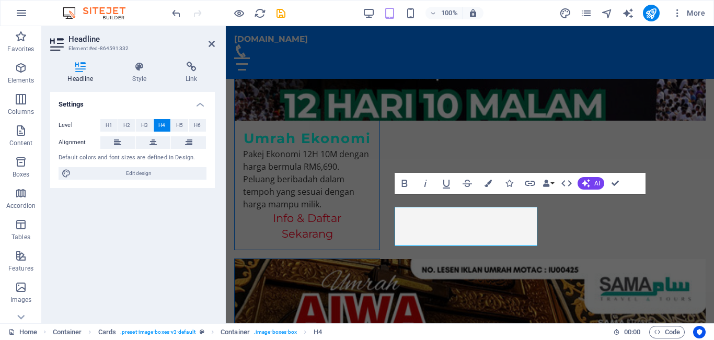
scroll to position [2009, 0]
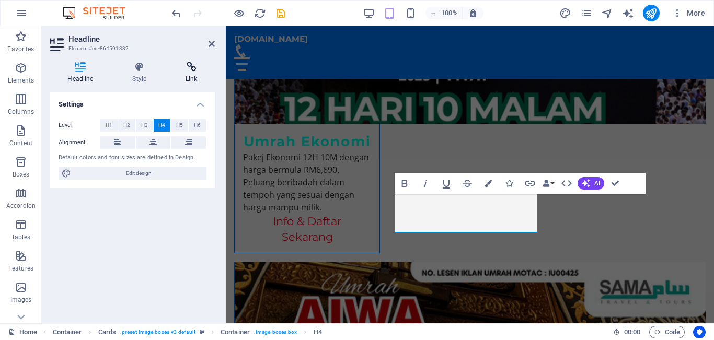
click at [193, 64] on icon at bounding box center [191, 67] width 47 height 10
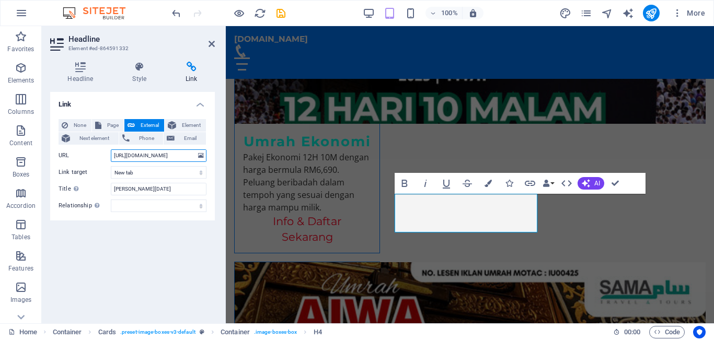
click at [192, 157] on input "[URL][DOMAIN_NAME]" at bounding box center [159, 156] width 96 height 13
click at [195, 153] on input ".my/order/form/RAMADHAN2026/ebisnez2" at bounding box center [159, 156] width 96 height 13
click at [189, 155] on input ".my/order/form/RAMADHAN2026/ebisnez2" at bounding box center [159, 156] width 96 height 13
click at [193, 156] on input ".my/order/form/RAMADHAN2026/ebisnez2" at bounding box center [159, 156] width 96 height 13
click at [150, 159] on input "/ebisnez2" at bounding box center [159, 156] width 96 height 13
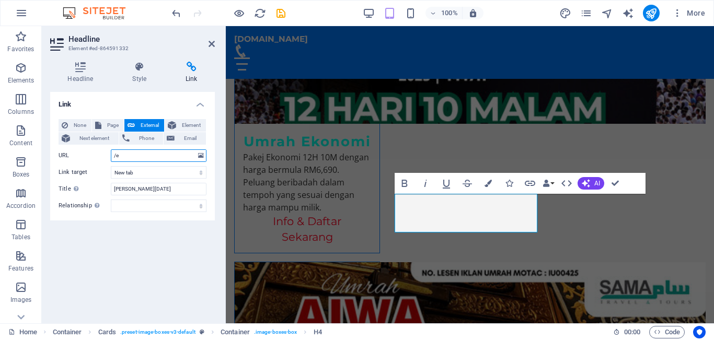
type input "/"
click at [118, 155] on input "URL" at bounding box center [159, 156] width 96 height 13
paste input "[URL][DOMAIN_NAME]"
type input "[URL][DOMAIN_NAME]"
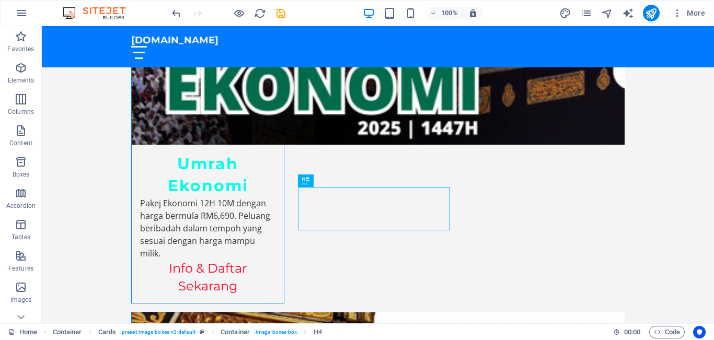
scroll to position [2213, 0]
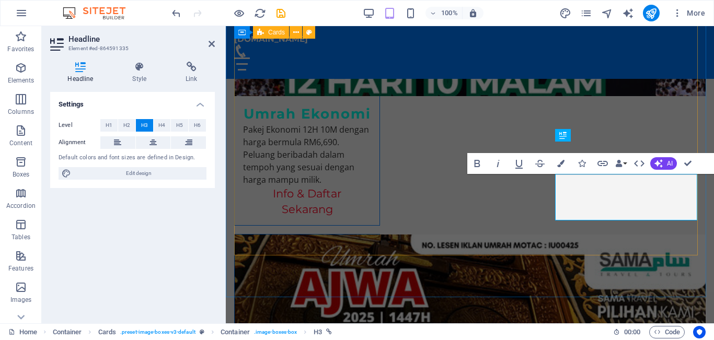
scroll to position [2004, 0]
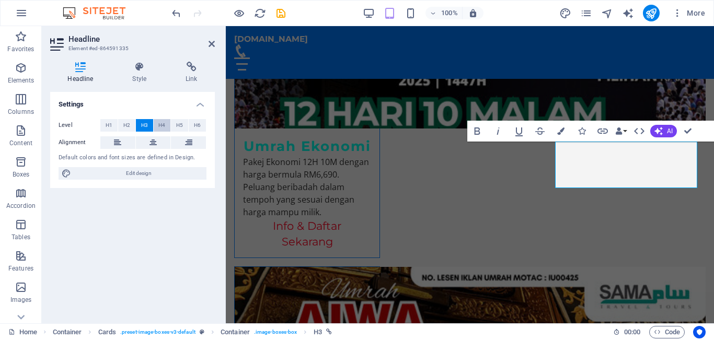
click at [163, 119] on span "H4" at bounding box center [161, 125] width 7 height 13
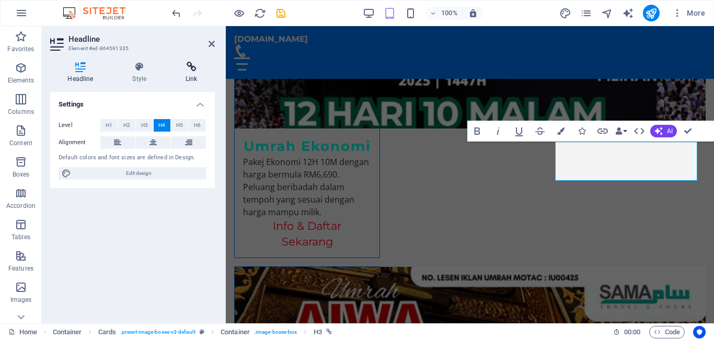
click at [192, 63] on icon at bounding box center [191, 67] width 47 height 10
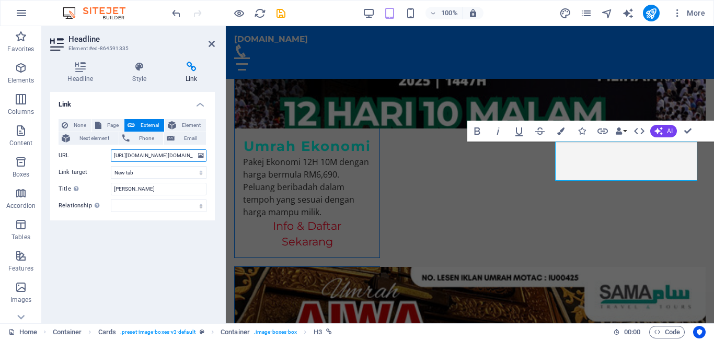
click at [193, 154] on input "[URL][DOMAIN_NAME][DOMAIN_NAME]" at bounding box center [159, 156] width 96 height 13
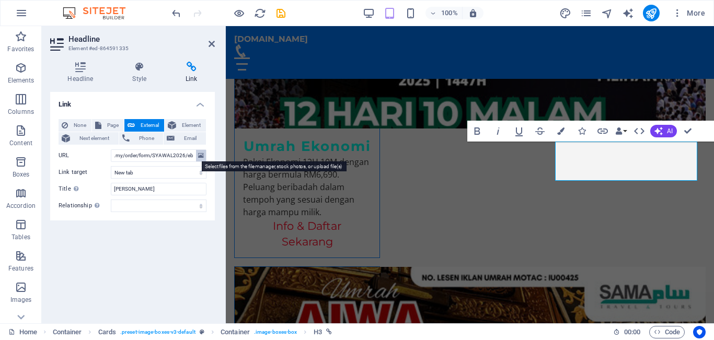
drag, startPoint x: 197, startPoint y: 153, endPoint x: 199, endPoint y: 158, distance: 6.1
click at [199, 155] on button at bounding box center [201, 156] width 10 height 12
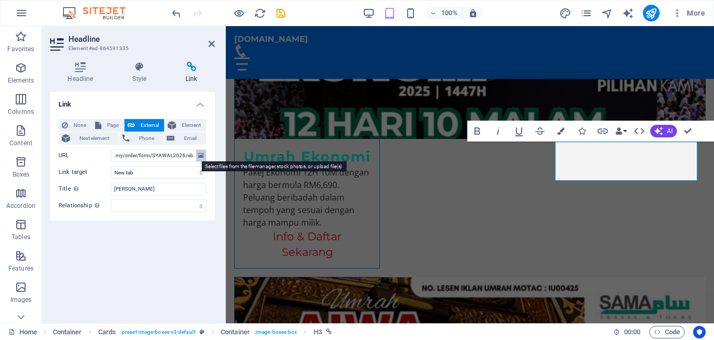
scroll to position [4018, 0]
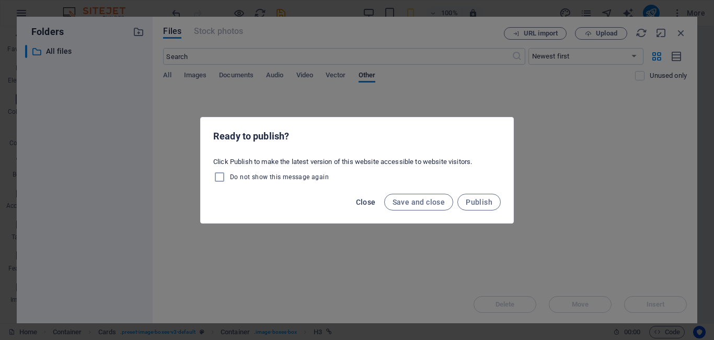
click at [365, 203] on span "Close" at bounding box center [366, 202] width 20 height 8
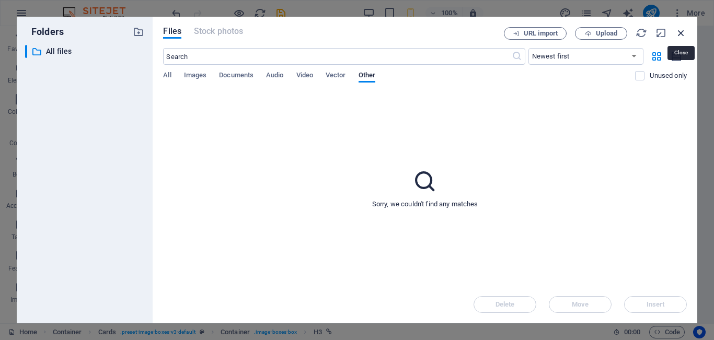
click at [682, 34] on icon "button" at bounding box center [682, 33] width 12 height 12
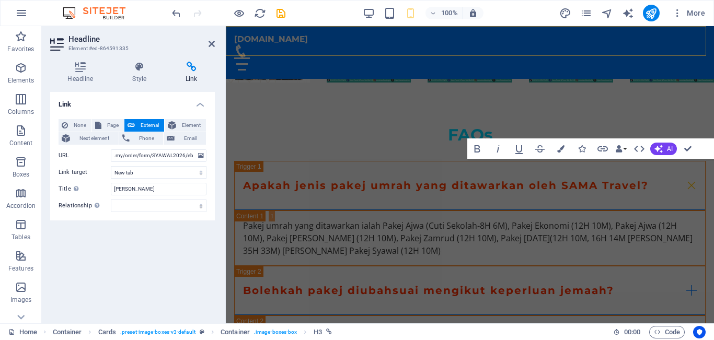
scroll to position [1987, 0]
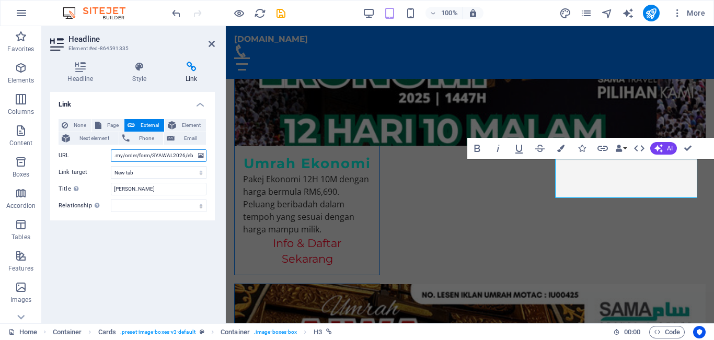
click at [194, 155] on input ".my/order/form/SYAWAL2026/ebisnez2[URL][DOMAIN_NAME]" at bounding box center [159, 156] width 96 height 13
click at [197, 159] on button at bounding box center [201, 156] width 10 height 12
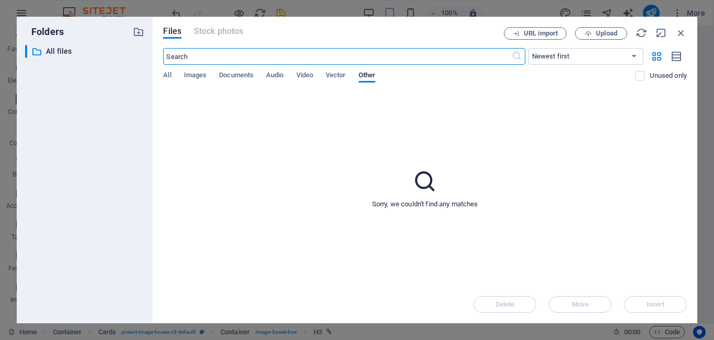
scroll to position [4018, 0]
click at [680, 32] on icon "button" at bounding box center [682, 33] width 12 height 12
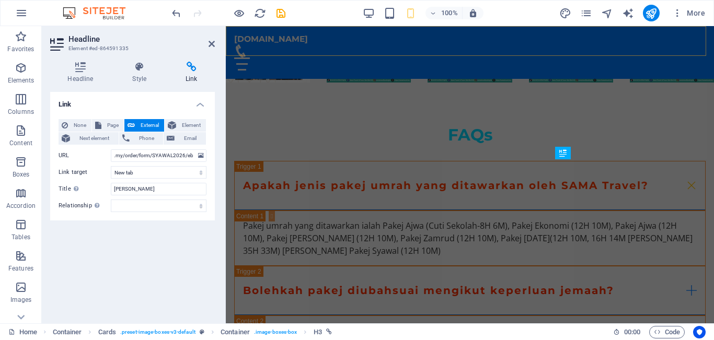
scroll to position [1987, 0]
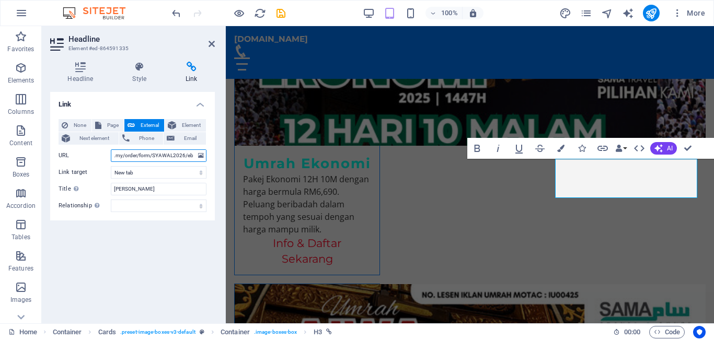
click at [192, 156] on input ".my/order/form/SYAWAL2026/ebisnez2[URL][DOMAIN_NAME]" at bounding box center [159, 156] width 96 height 13
click at [195, 158] on input "isnez2[URL][DOMAIN_NAME]" at bounding box center [159, 156] width 96 height 13
click at [192, 157] on input "isnez2[URL][DOMAIN_NAME]" at bounding box center [159, 156] width 96 height 13
click at [192, 154] on input ".[DOMAIN_NAME][URL]" at bounding box center [159, 156] width 96 height 13
click at [193, 154] on input ".[DOMAIN_NAME][URL]" at bounding box center [159, 156] width 96 height 13
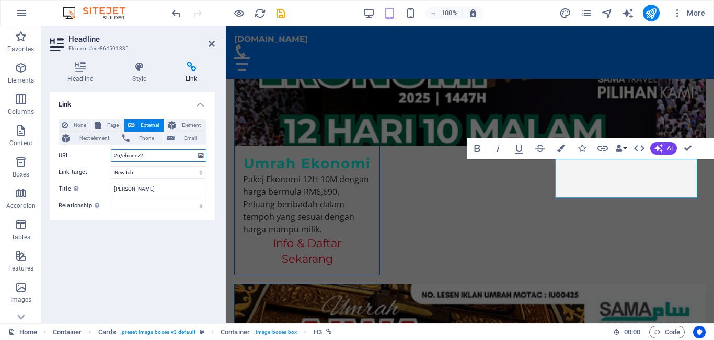
click at [153, 151] on input "26/ebisnez2" at bounding box center [159, 156] width 96 height 13
type input "2"
paste input "[URL][DOMAIN_NAME]"
type input "[URL][DOMAIN_NAME]"
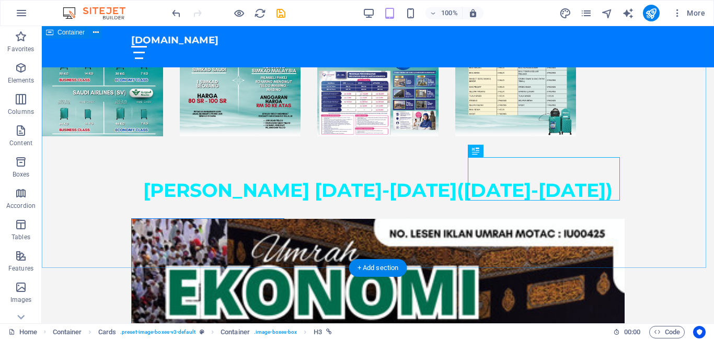
scroll to position [2175, 0]
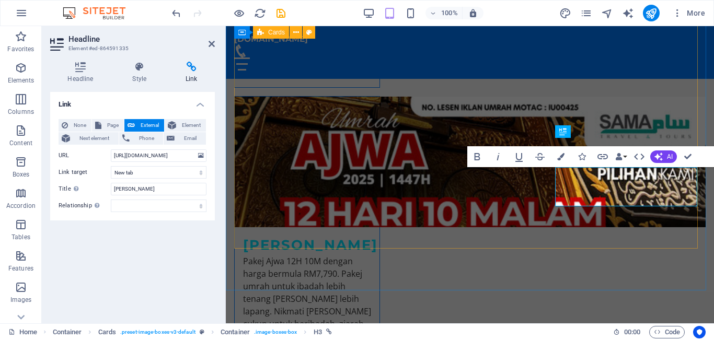
scroll to position [1979, 0]
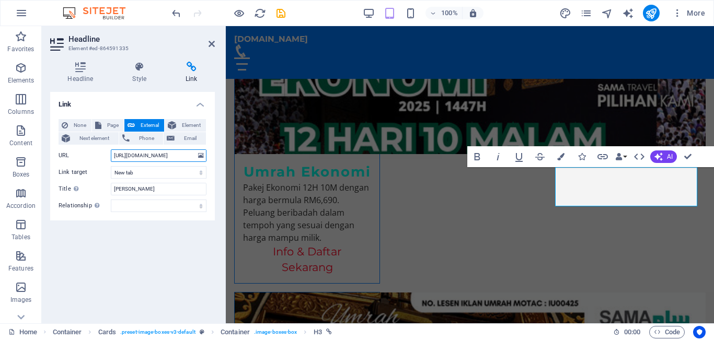
click at [193, 155] on input "[URL][DOMAIN_NAME]" at bounding box center [159, 156] width 96 height 13
click at [193, 155] on input ".my/order/form/RAMADHAN2026/ST024-SA_RAMLY" at bounding box center [159, 156] width 96 height 13
click at [161, 157] on input "/ST024-SA_RAMLY" at bounding box center [159, 156] width 96 height 13
type input "/"
paste input "[URL][DOMAIN_NAME]"
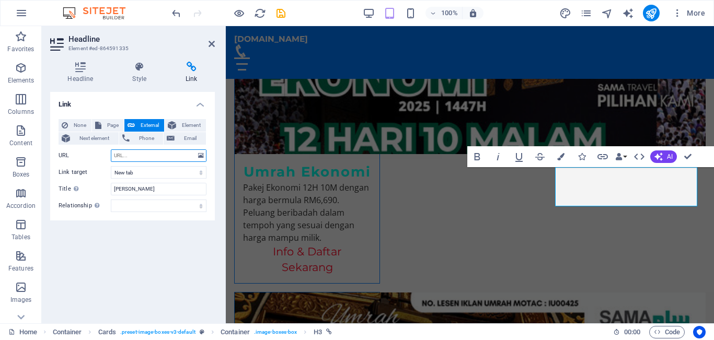
type input "[URL][DOMAIN_NAME]"
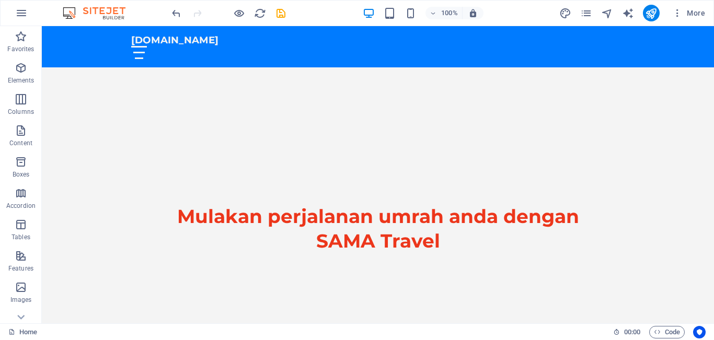
scroll to position [13, 0]
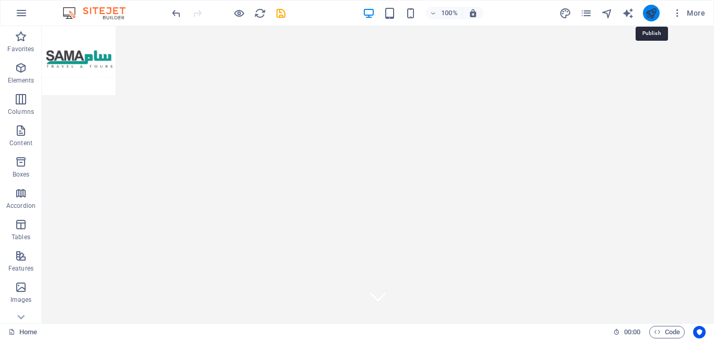
click at [650, 8] on icon "publish" at bounding box center [651, 13] width 12 height 12
checkbox input "false"
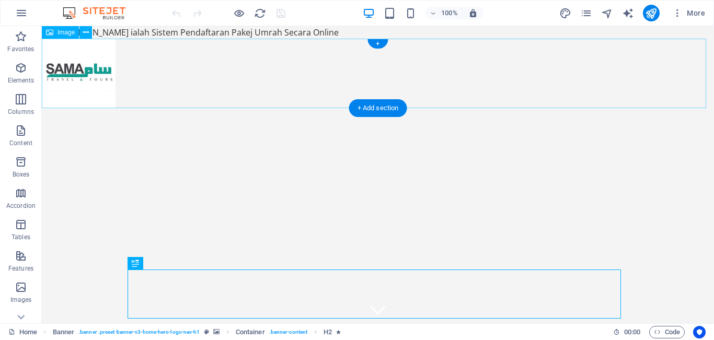
click at [79, 72] on figure at bounding box center [378, 74] width 672 height 70
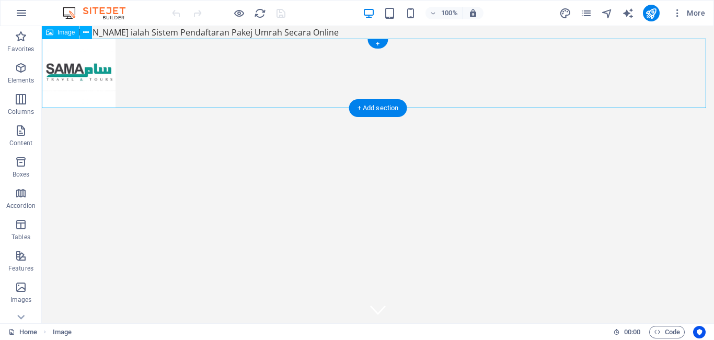
drag, startPoint x: 97, startPoint y: 48, endPoint x: 100, endPoint y: 64, distance: 16.5
click at [100, 65] on figure at bounding box center [378, 74] width 672 height 70
click at [82, 96] on figure at bounding box center [378, 74] width 672 height 70
click at [82, 87] on figure at bounding box center [378, 74] width 672 height 70
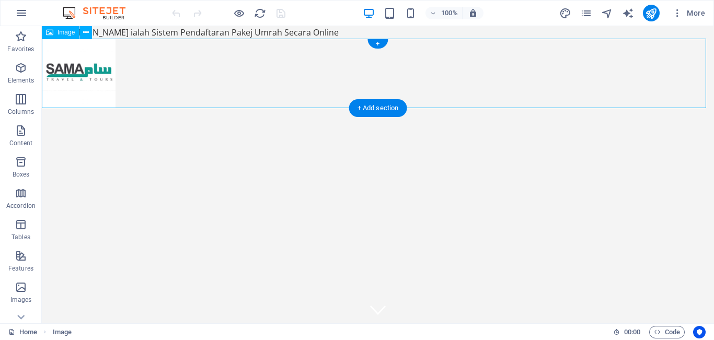
click at [82, 86] on figure at bounding box center [378, 74] width 672 height 70
click at [82, 86] on div "Drag here to replace the existing content. Press “Ctrl” if you want to create a…" at bounding box center [378, 175] width 672 height 298
select select "px"
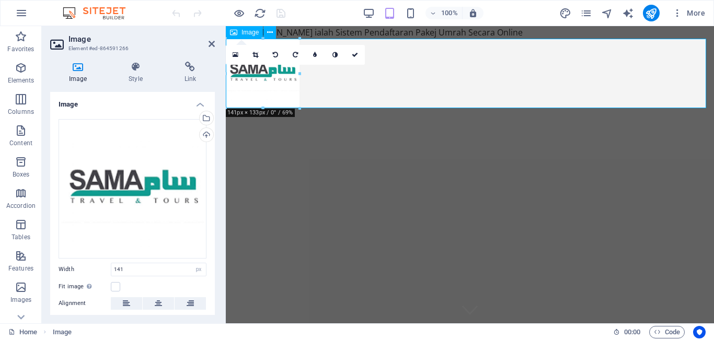
click at [429, 85] on figure at bounding box center [470, 74] width 488 height 70
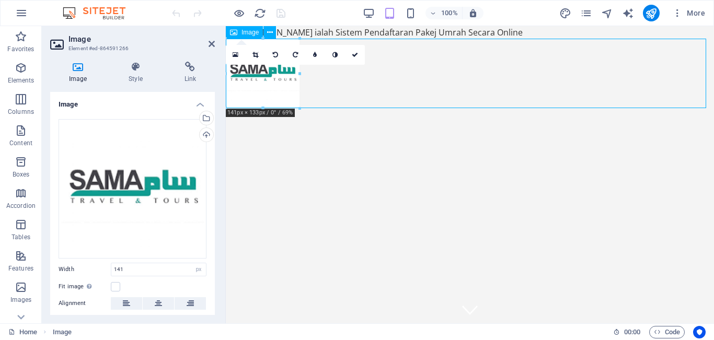
drag, startPoint x: 269, startPoint y: 79, endPoint x: 266, endPoint y: 88, distance: 10.1
click at [266, 92] on figure at bounding box center [470, 74] width 488 height 70
click at [425, 62] on figure at bounding box center [470, 74] width 488 height 70
click at [210, 40] on icon at bounding box center [212, 44] width 6 height 8
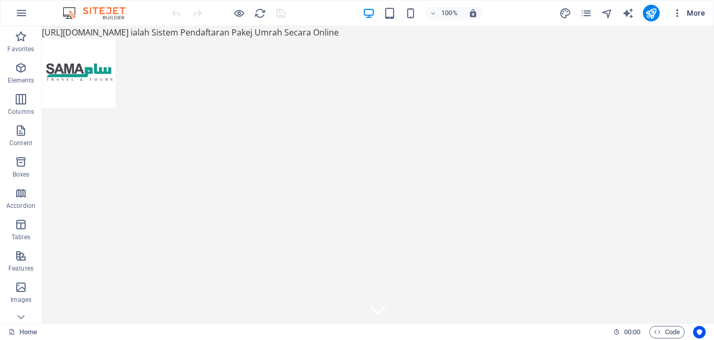
click at [679, 8] on icon "button" at bounding box center [677, 13] width 10 height 10
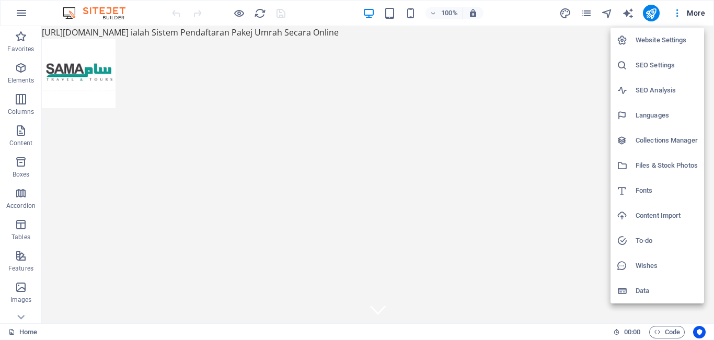
click at [669, 39] on h6 "Website Settings" at bounding box center [667, 40] width 62 height 13
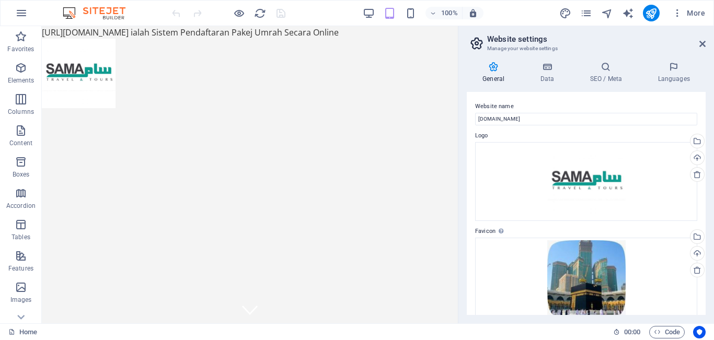
click at [708, 212] on div "General Data SEO / Meta Languages Website name umrah-samatravelbsp.com Logo Dra…" at bounding box center [587, 188] width 256 height 270
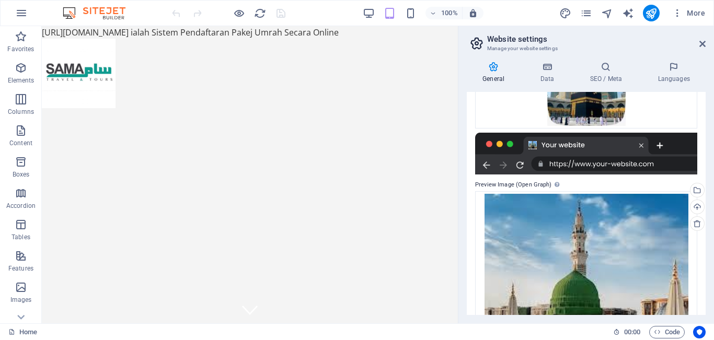
scroll to position [196, 0]
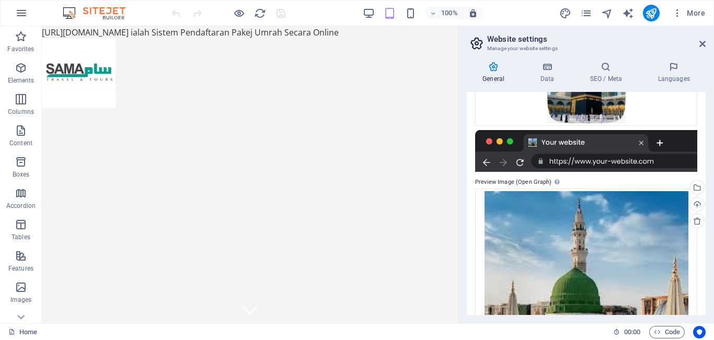
click at [652, 163] on div at bounding box center [586, 151] width 222 height 42
click at [714, 183] on div "General Data SEO / Meta Languages Website name umrah-samatravelbsp.com Logo Dra…" at bounding box center [587, 188] width 256 height 270
click at [706, 289] on div "General Data SEO / Meta Languages Website name umrah-samatravelbsp.com Logo Dra…" at bounding box center [587, 188] width 256 height 270
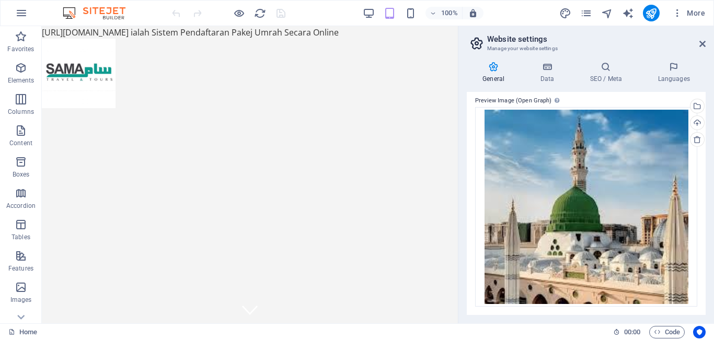
click at [706, 321] on div "General Data SEO / Meta Languages Website name umrah-samatravelbsp.com Logo Dra…" at bounding box center [587, 188] width 256 height 270
click at [495, 71] on icon at bounding box center [493, 67] width 53 height 10
click at [545, 70] on icon at bounding box center [547, 67] width 45 height 10
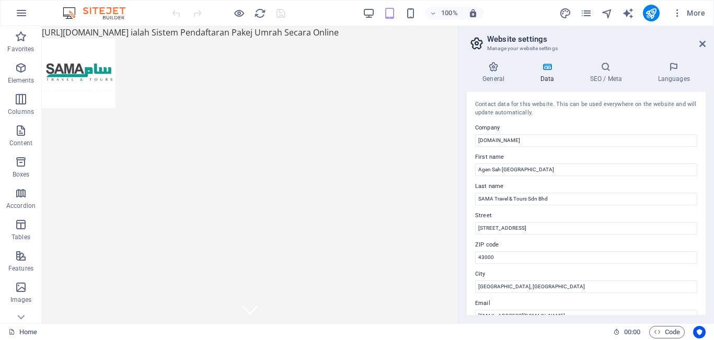
click at [707, 231] on div "General Data SEO / Meta Languages Website name umrah-samatravelbsp.com Logo Dra…" at bounding box center [587, 188] width 256 height 270
click at [703, 218] on div "Contact data for this website. This can be used everywhere on the website and w…" at bounding box center [586, 203] width 239 height 223
drag, startPoint x: 706, startPoint y: 189, endPoint x: 705, endPoint y: 214, distance: 24.6
click at [705, 214] on div "General Data SEO / Meta Languages Website name umrah-samatravelbsp.com Logo Dra…" at bounding box center [587, 188] width 256 height 270
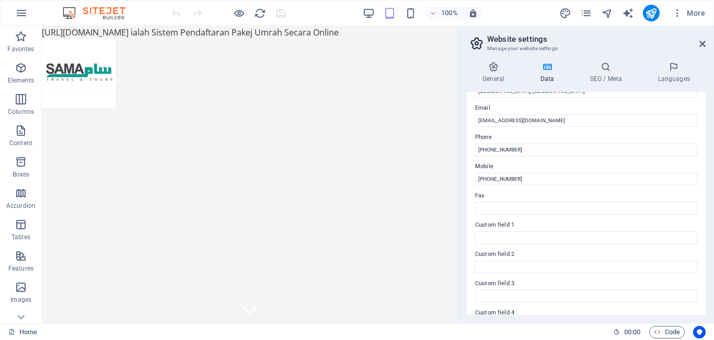
scroll to position [279, 0]
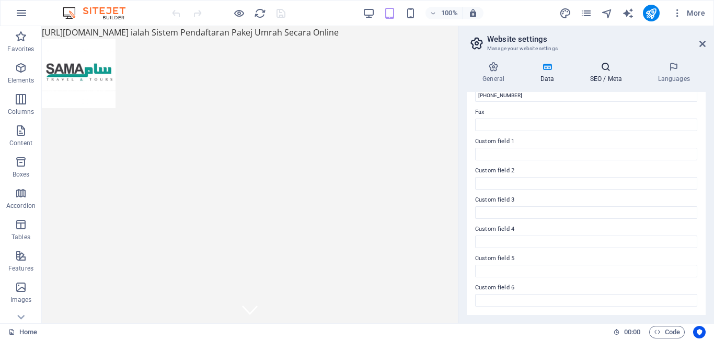
click at [605, 67] on icon at bounding box center [606, 67] width 64 height 10
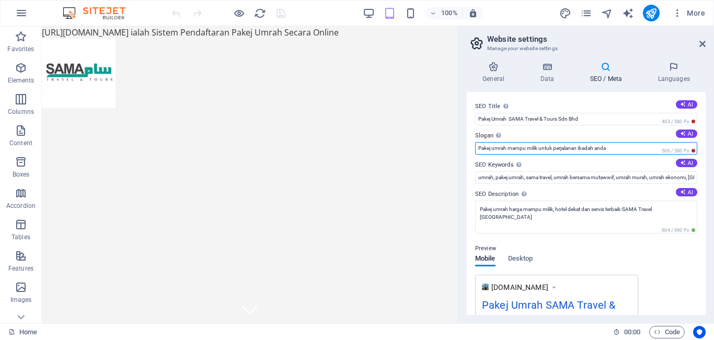
click at [612, 149] on input "Pakej umrah mampu milik untuk perjalanan ibadah anda" at bounding box center [586, 148] width 222 height 13
type input "P"
type input "SAMA Travel-Pilihan Kami"
click at [643, 132] on label "Slogan The slogan of your website. AI" at bounding box center [586, 136] width 222 height 13
click at [643, 142] on input "SAMA Travel-Pilihan Kami" at bounding box center [586, 148] width 222 height 13
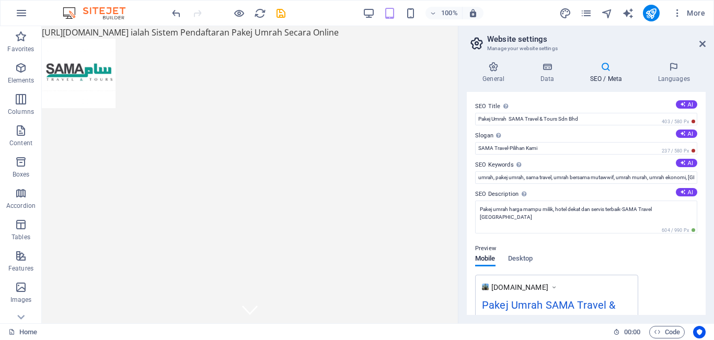
drag, startPoint x: 707, startPoint y: 208, endPoint x: 705, endPoint y: 219, distance: 10.6
click at [705, 220] on div "General Data SEO / Meta Languages Website name umrah-samatravelbsp.com Logo Dra…" at bounding box center [587, 188] width 256 height 270
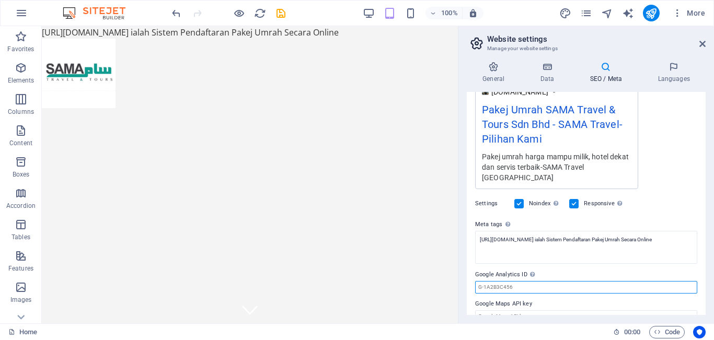
click at [508, 288] on input "Google Analytics ID Please only add the Google Analytics ID. We automatically i…" at bounding box center [586, 287] width 222 height 13
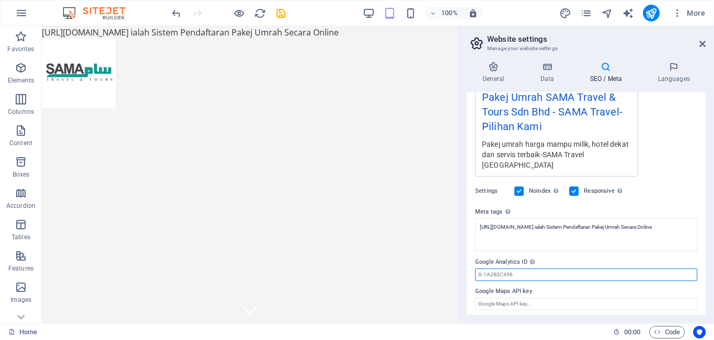
scroll to position [212, 0]
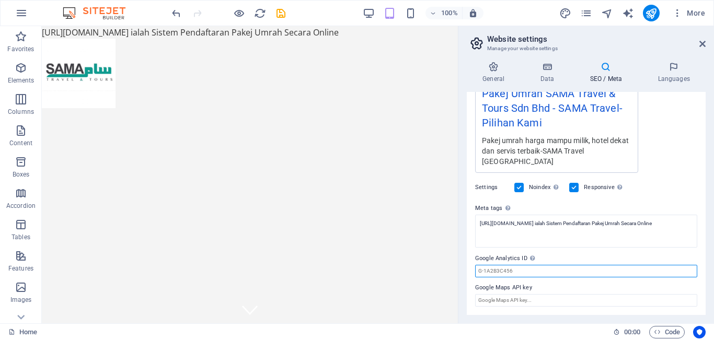
click at [511, 271] on input "Google Analytics ID Please only add the Google Analytics ID. We automatically i…" at bounding box center [586, 271] width 222 height 13
click at [522, 268] on input "Google Analytics ID Please only add the Google Analytics ID. We automatically i…" at bounding box center [586, 271] width 222 height 13
click at [511, 269] on input "Google Analytics ID Please only add the Google Analytics ID. We automatically i…" at bounding box center [586, 271] width 222 height 13
click at [510, 270] on input "Google Analytics ID Please only add the Google Analytics ID. We automatically i…" at bounding box center [586, 271] width 222 height 13
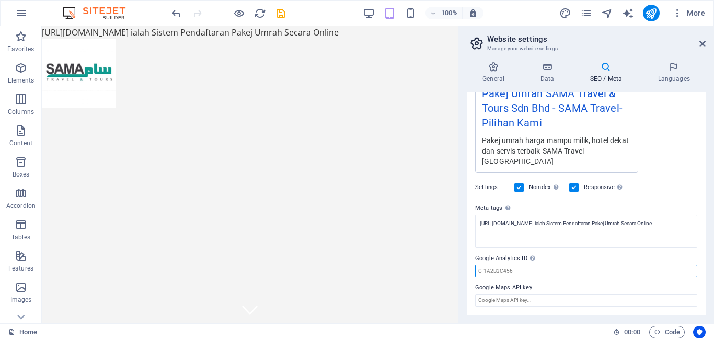
click at [515, 274] on input "Google Analytics ID Please only add the Google Analytics ID. We automatically i…" at bounding box center [586, 271] width 222 height 13
click at [706, 321] on div "General Data SEO / Meta Languages Website name umrah-samatravelbsp.com Logo Dra…" at bounding box center [587, 188] width 256 height 270
click at [482, 272] on input "Google Analytics ID Please only add the Google Analytics ID. We automatically i…" at bounding box center [586, 271] width 222 height 13
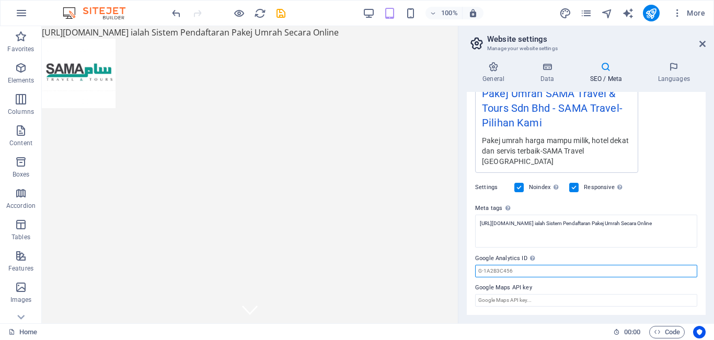
click at [516, 269] on input "Google Analytics ID Please only add the Google Analytics ID. We automatically i…" at bounding box center [586, 271] width 222 height 13
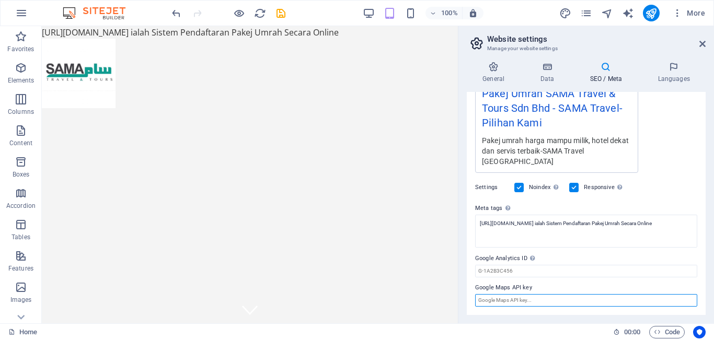
click at [522, 303] on input "Google Maps API key" at bounding box center [586, 300] width 222 height 13
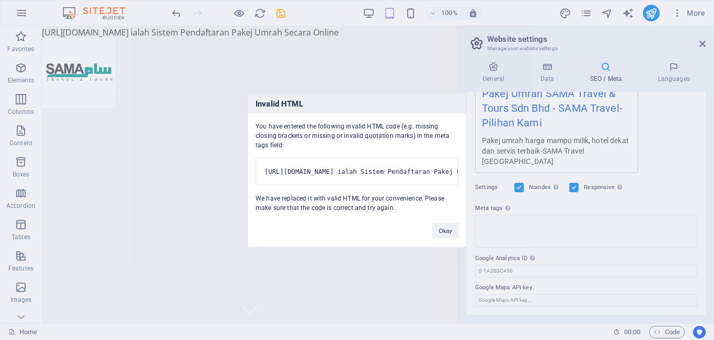
click at [704, 324] on body "umrah-samatravelbsp.com Home (en) Favorites Elements Columns Content Boxes Acco…" at bounding box center [357, 170] width 714 height 340
click at [455, 164] on pre "[URL][DOMAIN_NAME] ialah Sistem Pendaftaran Pakej Umrah Secara Online" at bounding box center [357, 171] width 203 height 27
click at [459, 166] on div "You have entered the following invalid HTML code (e.g. missing closing brackets…" at bounding box center [357, 162] width 219 height 99
click at [457, 164] on pre "[URL][DOMAIN_NAME] ialah Sistem Pendaftaran Pakej Umrah Secara Online" at bounding box center [357, 171] width 203 height 27
click at [713, 90] on div "Invalid HTML You have entered the following invalid HTML code (e.g. missing clo…" at bounding box center [357, 170] width 714 height 340
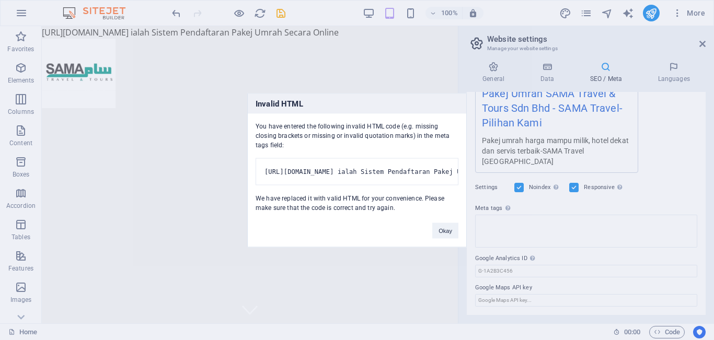
click at [706, 150] on div "Invalid HTML You have entered the following invalid HTML code (e.g. missing clo…" at bounding box center [357, 170] width 714 height 340
click at [449, 166] on pre "[URL][DOMAIN_NAME] ialah Sistem Pendaftaran Pakej Umrah Secara Online" at bounding box center [357, 171] width 203 height 27
click at [452, 162] on pre "[URL][DOMAIN_NAME] ialah Sistem Pendaftaran Pakej Umrah Secara Online" at bounding box center [357, 171] width 203 height 27
click at [550, 66] on div "Invalid HTML You have entered the following invalid HTML code (e.g. missing clo…" at bounding box center [357, 170] width 714 height 340
click at [546, 70] on div "Invalid HTML You have entered the following invalid HTML code (e.g. missing clo…" at bounding box center [357, 170] width 714 height 340
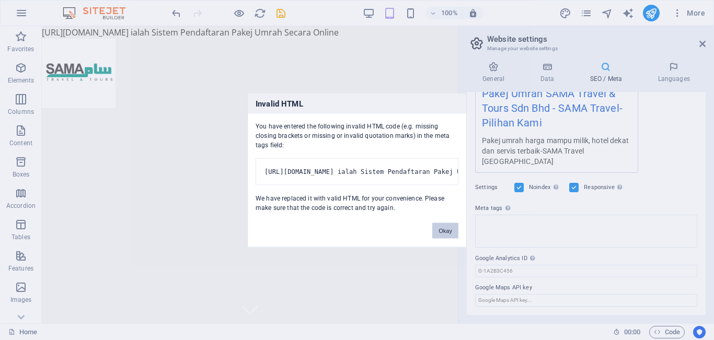
click at [438, 238] on button "Okay" at bounding box center [445, 231] width 26 height 16
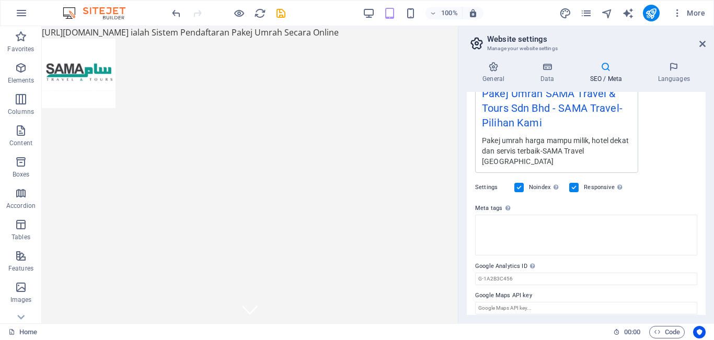
click at [607, 64] on icon at bounding box center [606, 67] width 64 height 10
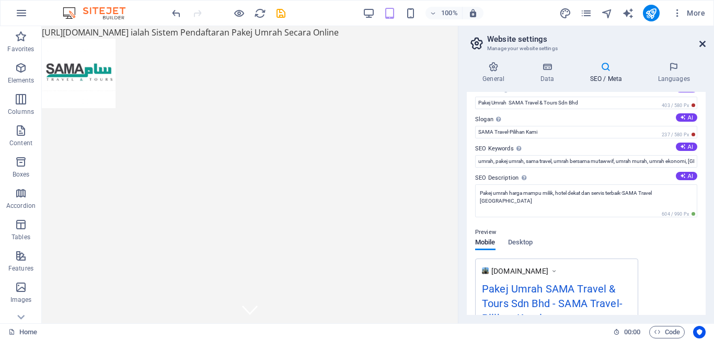
click at [705, 44] on icon at bounding box center [703, 44] width 6 height 8
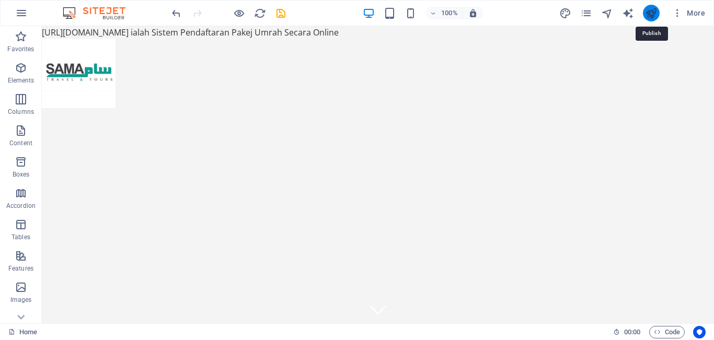
click at [652, 11] on icon "publish" at bounding box center [651, 13] width 12 height 12
